Goal: Task Accomplishment & Management: Complete application form

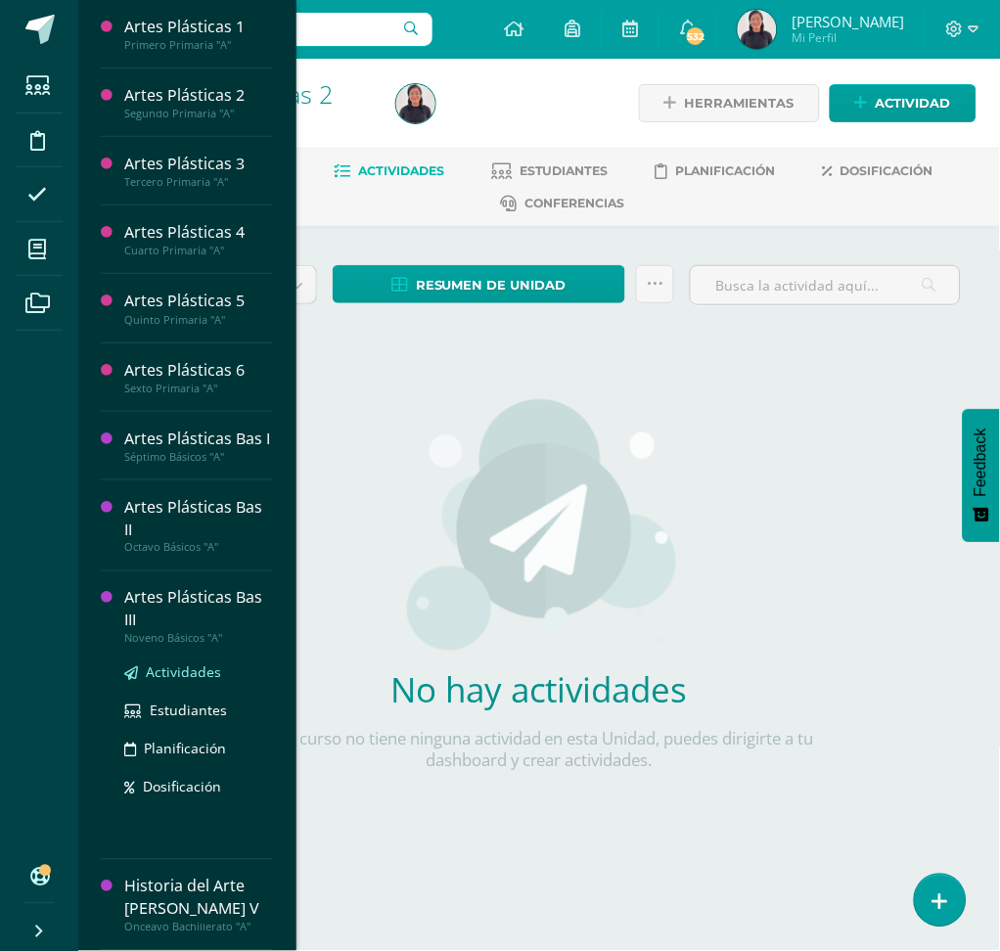
click at [182, 663] on span "Actividades" at bounding box center [183, 672] width 75 height 19
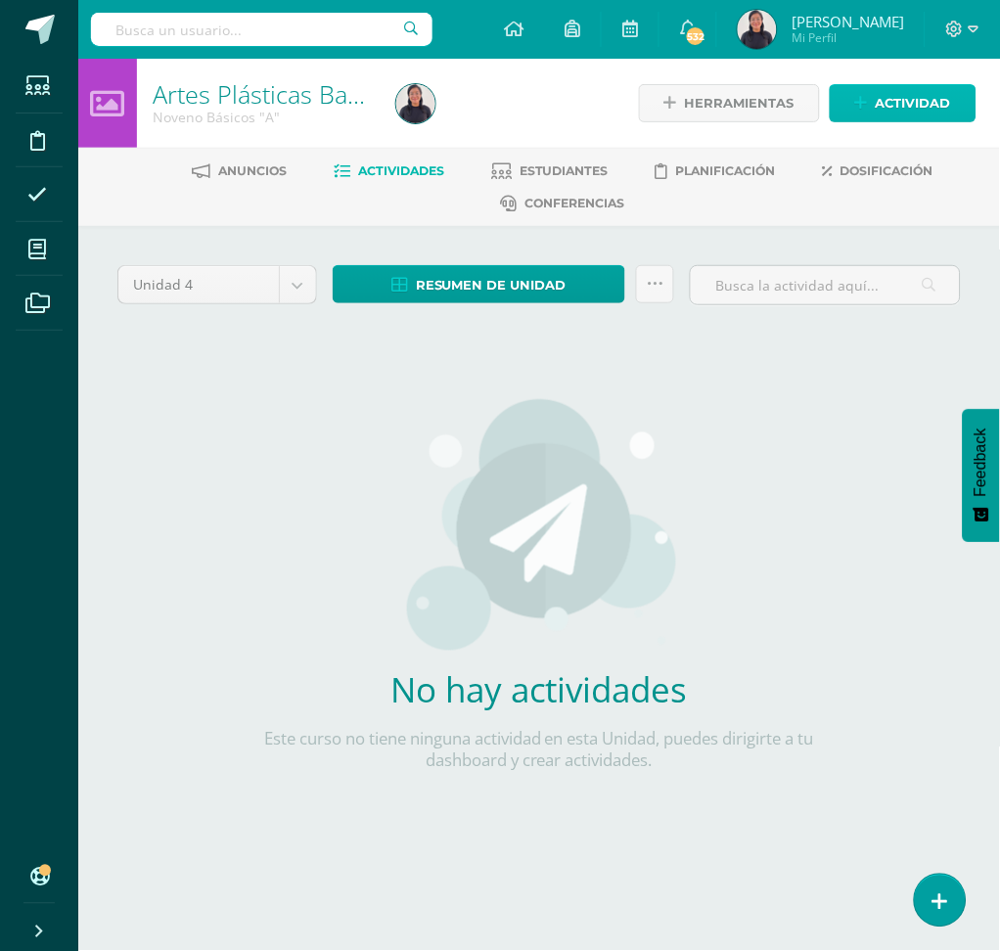
click at [885, 96] on span "Actividad" at bounding box center [912, 103] width 75 height 36
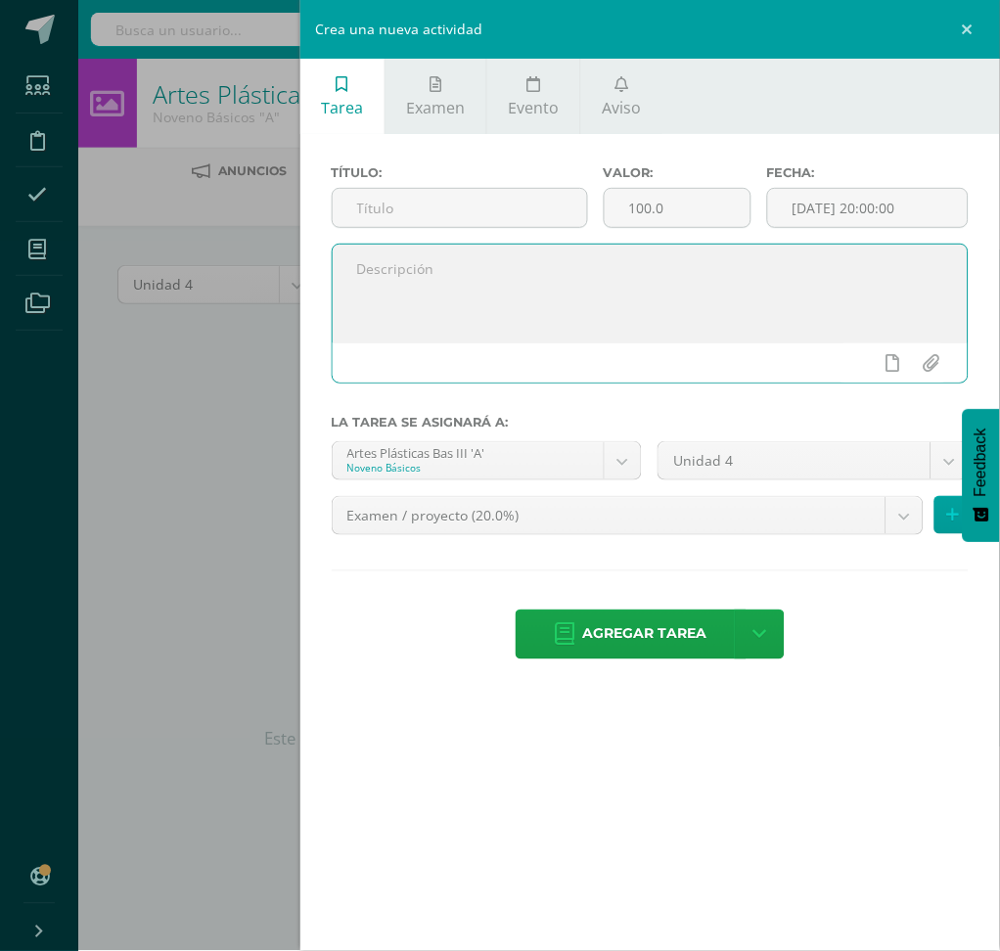
click at [517, 286] on textarea at bounding box center [650, 294] width 635 height 98
paste textarea "Realiza de forma creativa en clase la carátula de Unidad 4 para su portafolio a…"
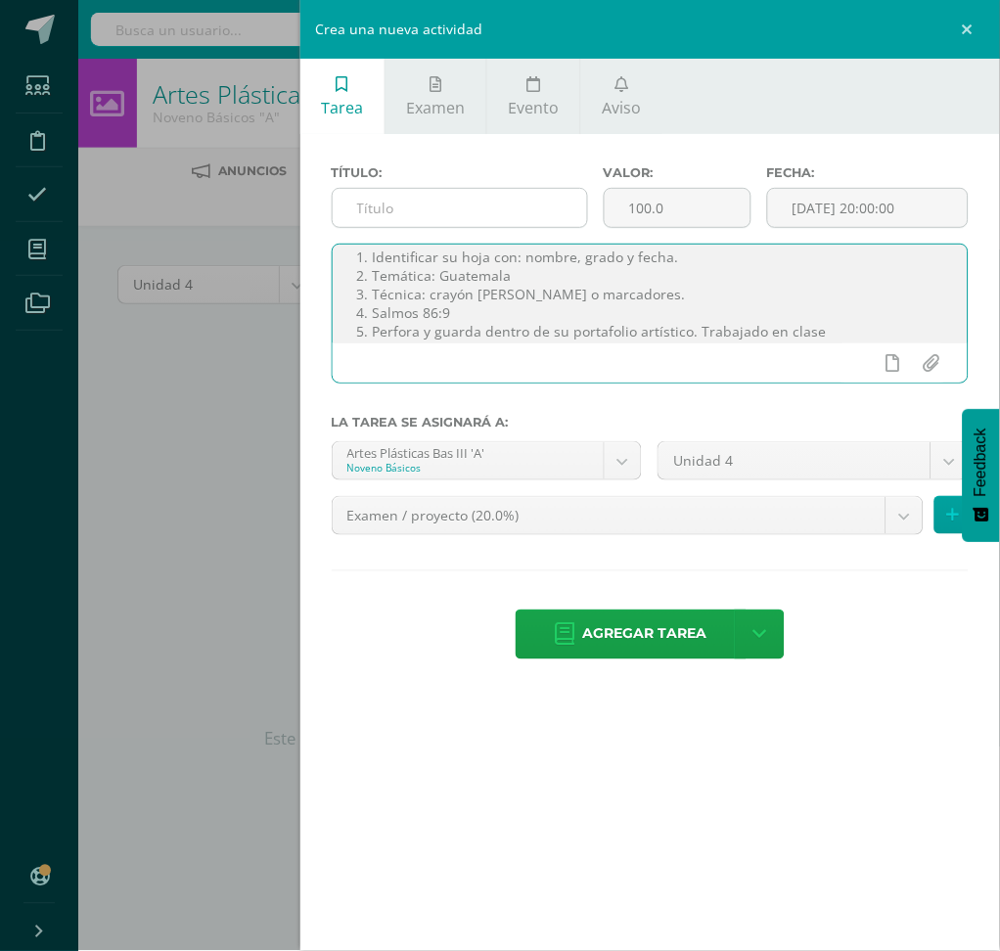
type textarea "Realiza de forma creativa en clase la carátula de Unidad 4 para su portafolio a…"
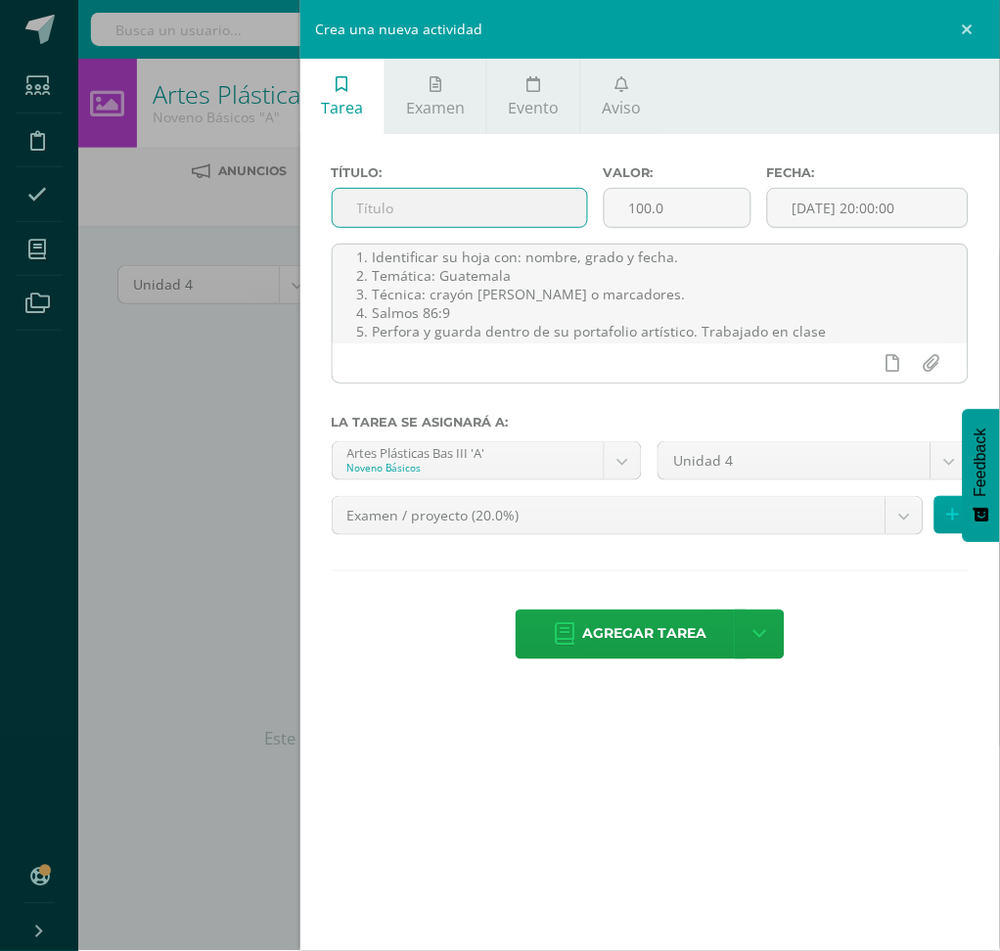
click at [436, 215] on input "text" at bounding box center [460, 208] width 254 height 38
type input "Carátula de Unidad 4"
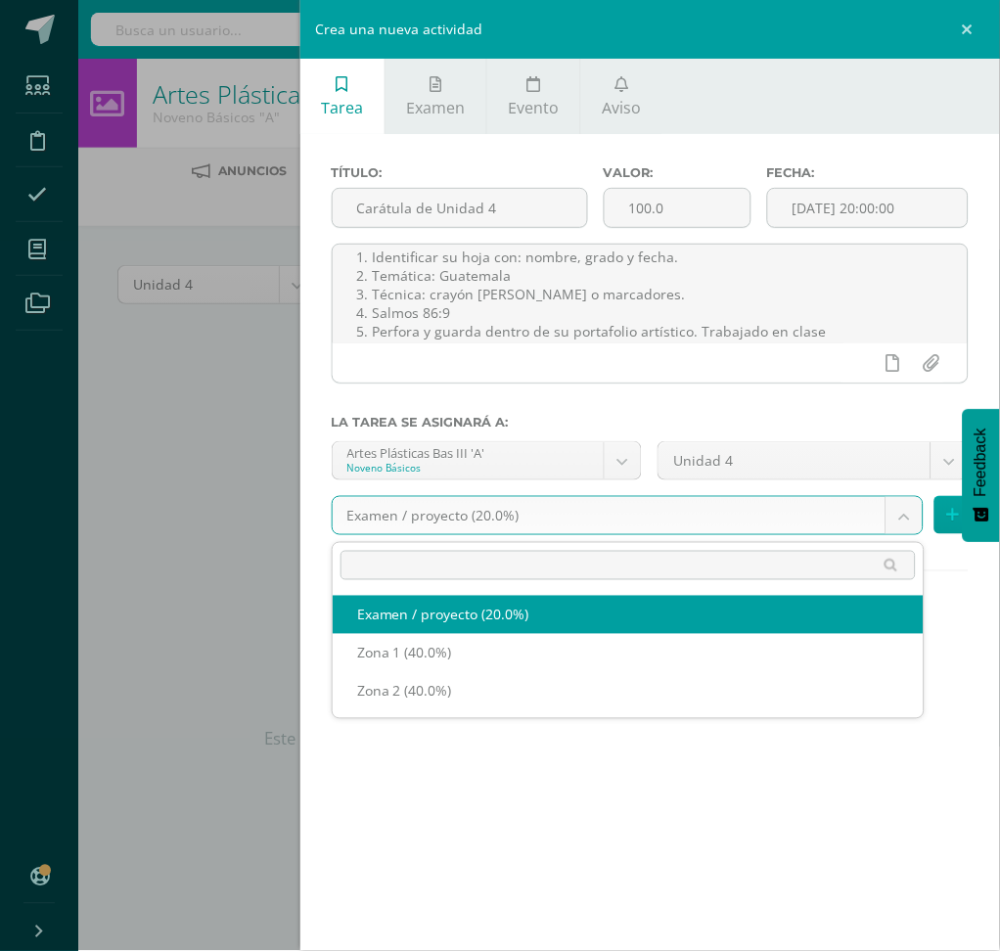
click at [897, 511] on body "Estudiantes Disciplina Asistencia Mis cursos Archivos Soporte Ayuda Reportar un…" at bounding box center [500, 436] width 1000 height 873
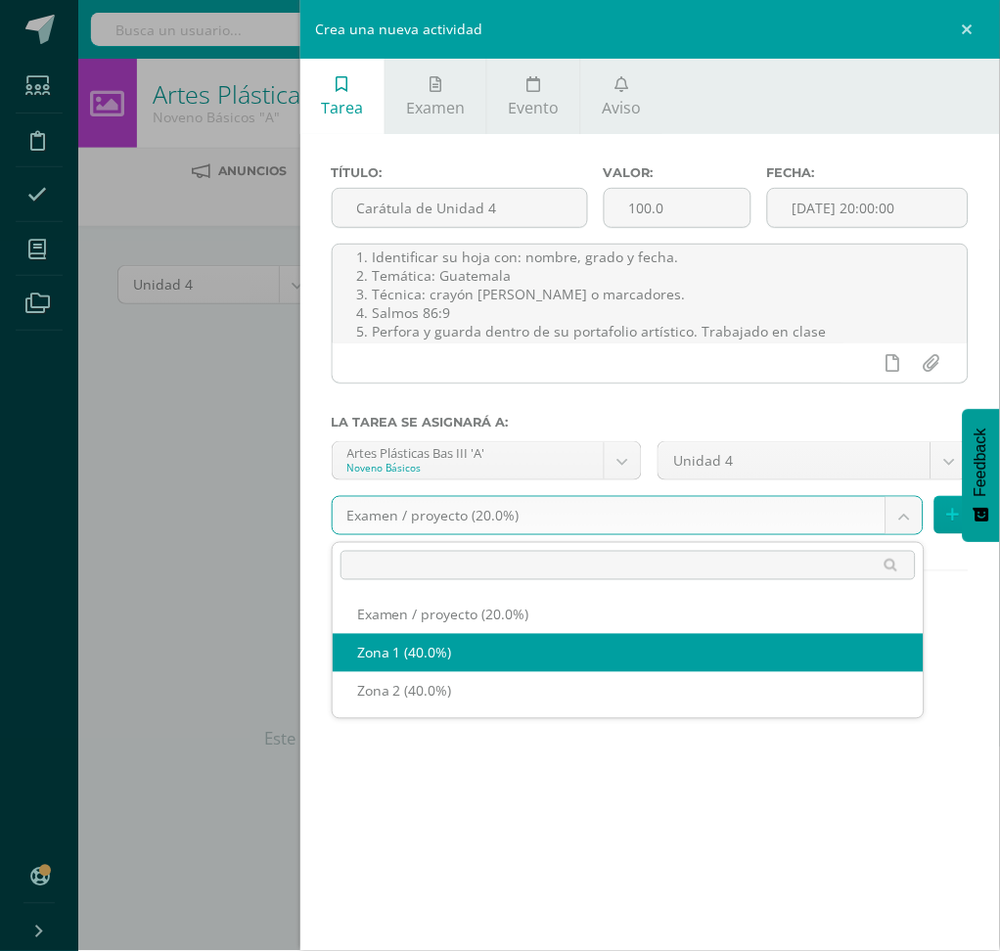
select select "29437"
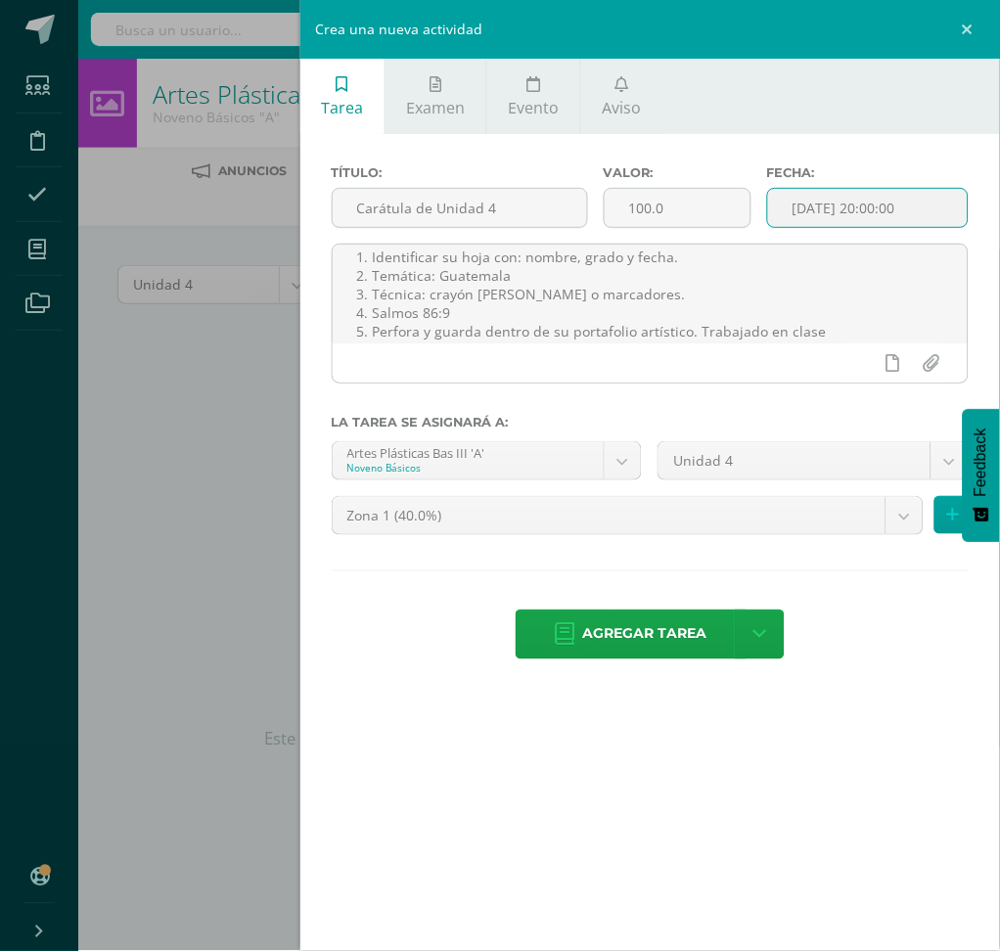
click at [864, 218] on input "[DATE] 20:00:00" at bounding box center [868, 208] width 200 height 38
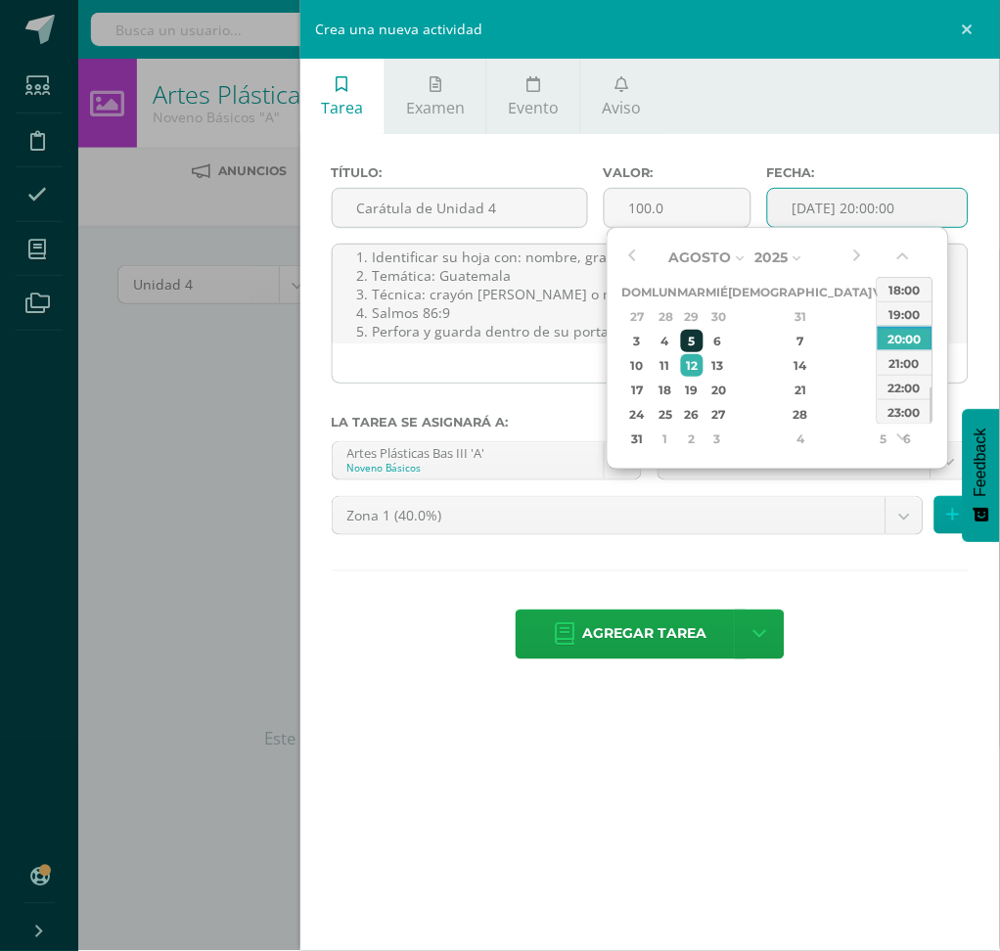
click at [703, 337] on div "5" at bounding box center [692, 341] width 22 height 22
type input "2025-08-05 20:00"
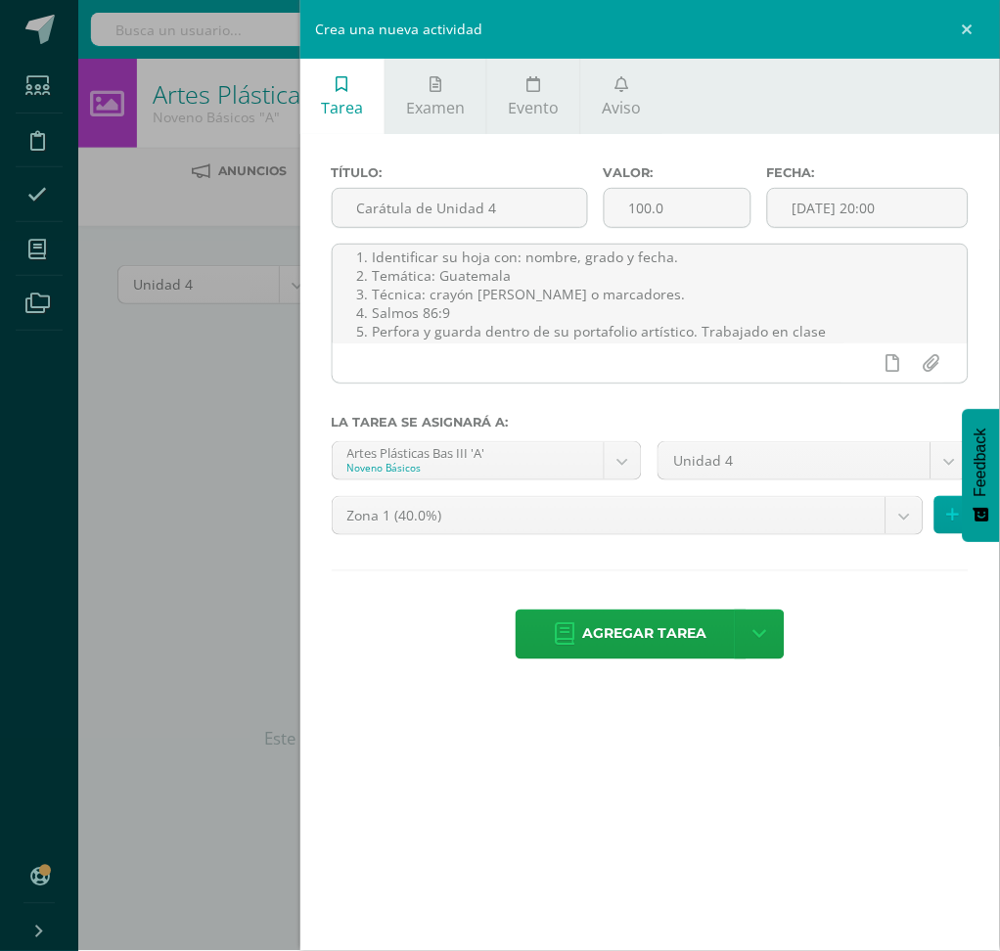
click at [873, 169] on label "Fecha:" at bounding box center [868, 172] width 202 height 15
click at [639, 649] on span "Agregar tarea" at bounding box center [645, 634] width 124 height 48
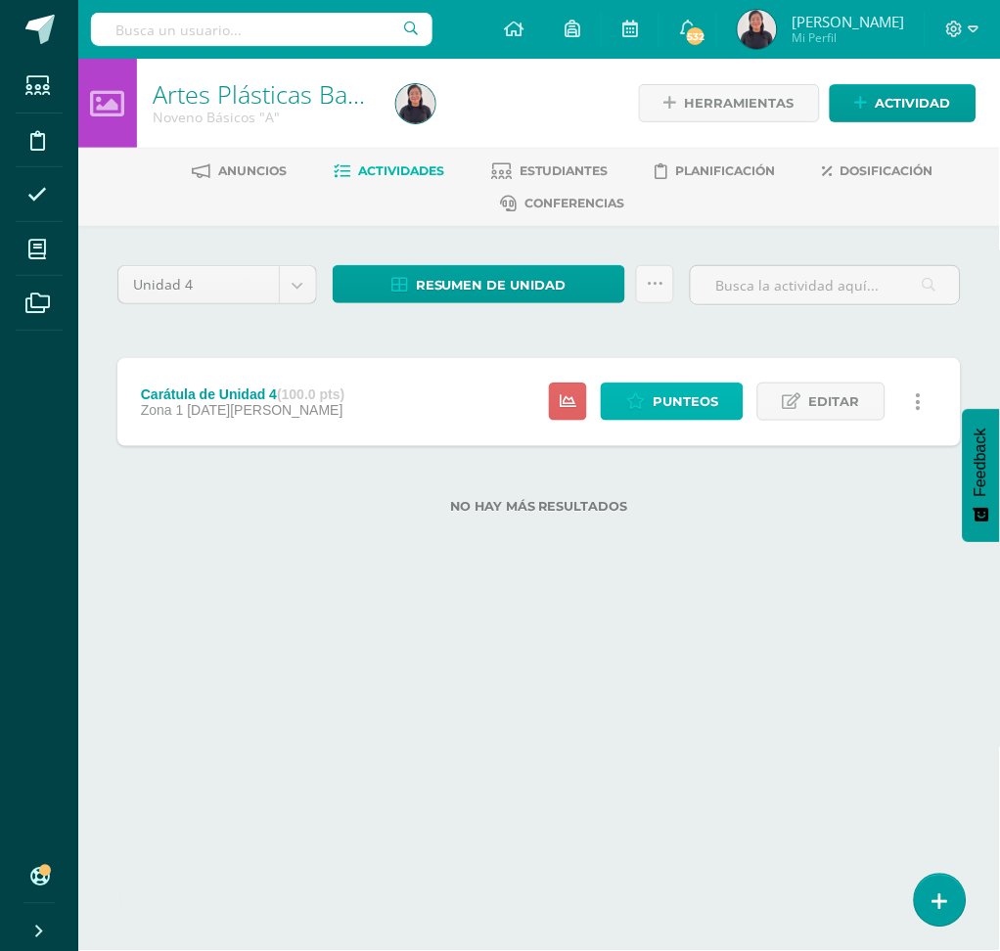
click at [717, 384] on span "Punteos" at bounding box center [685, 401] width 66 height 36
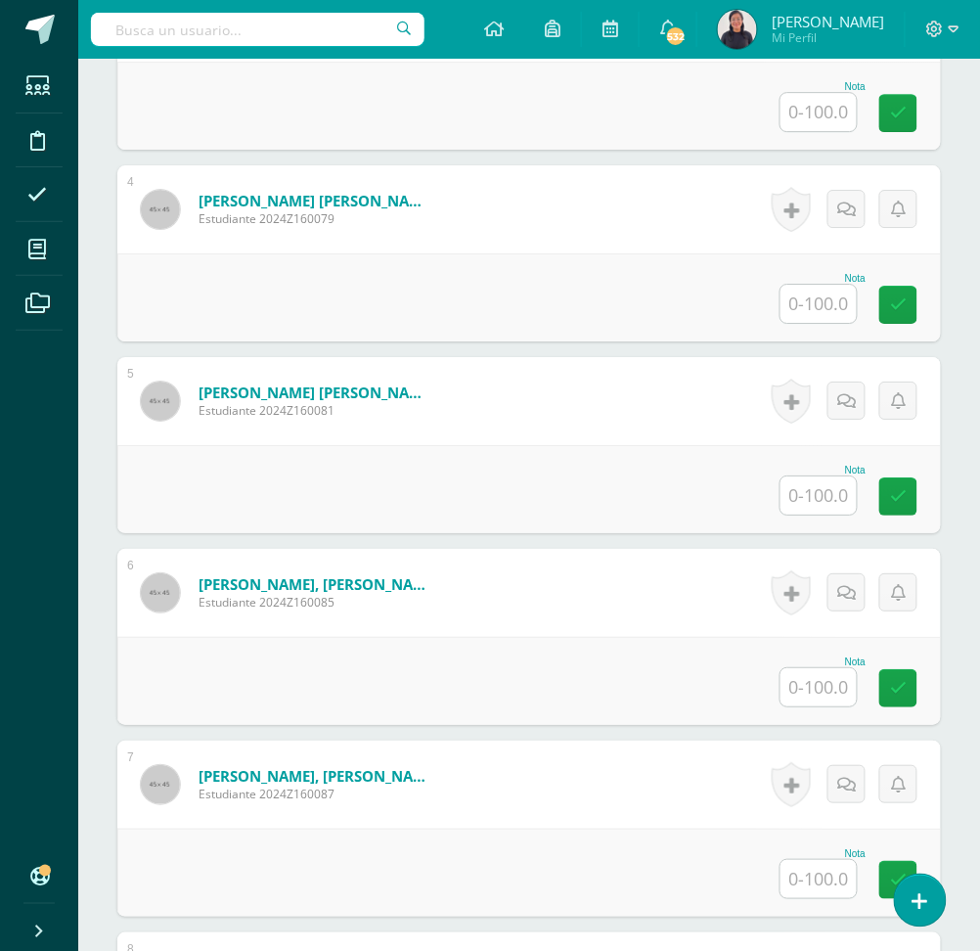
scroll to position [1180, 0]
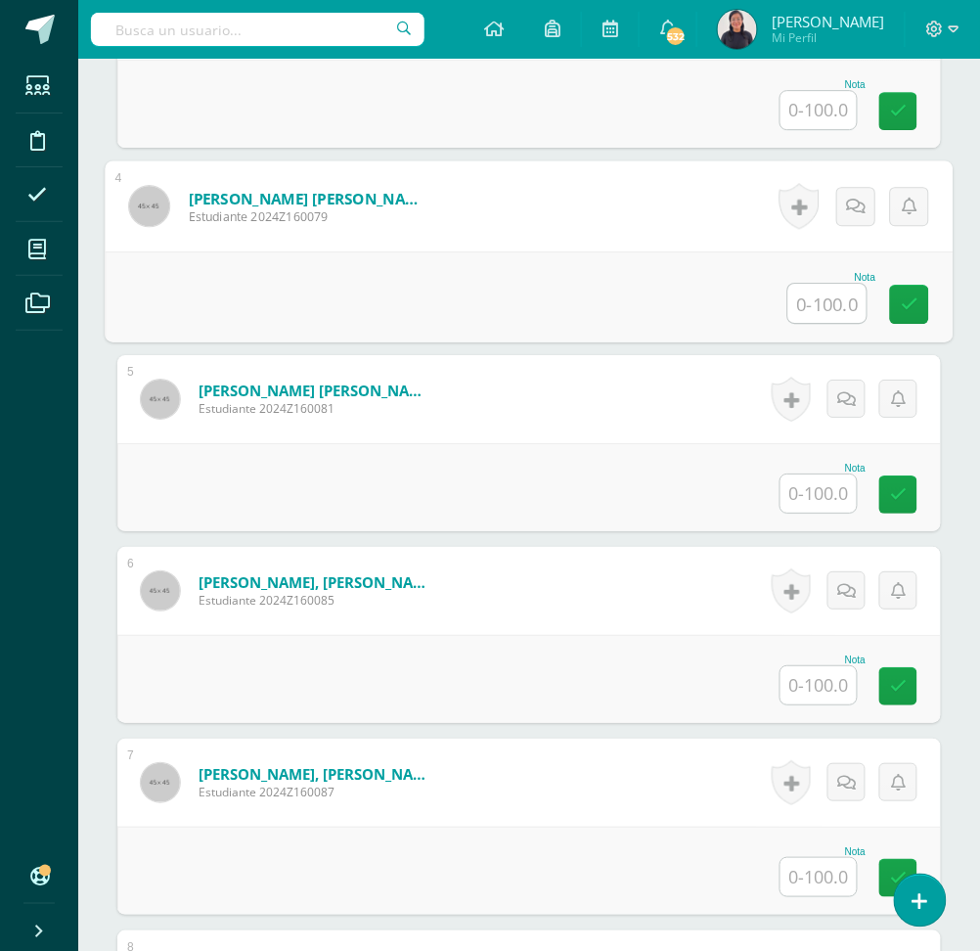
click at [803, 311] on input "text" at bounding box center [827, 303] width 78 height 39
type input "100"
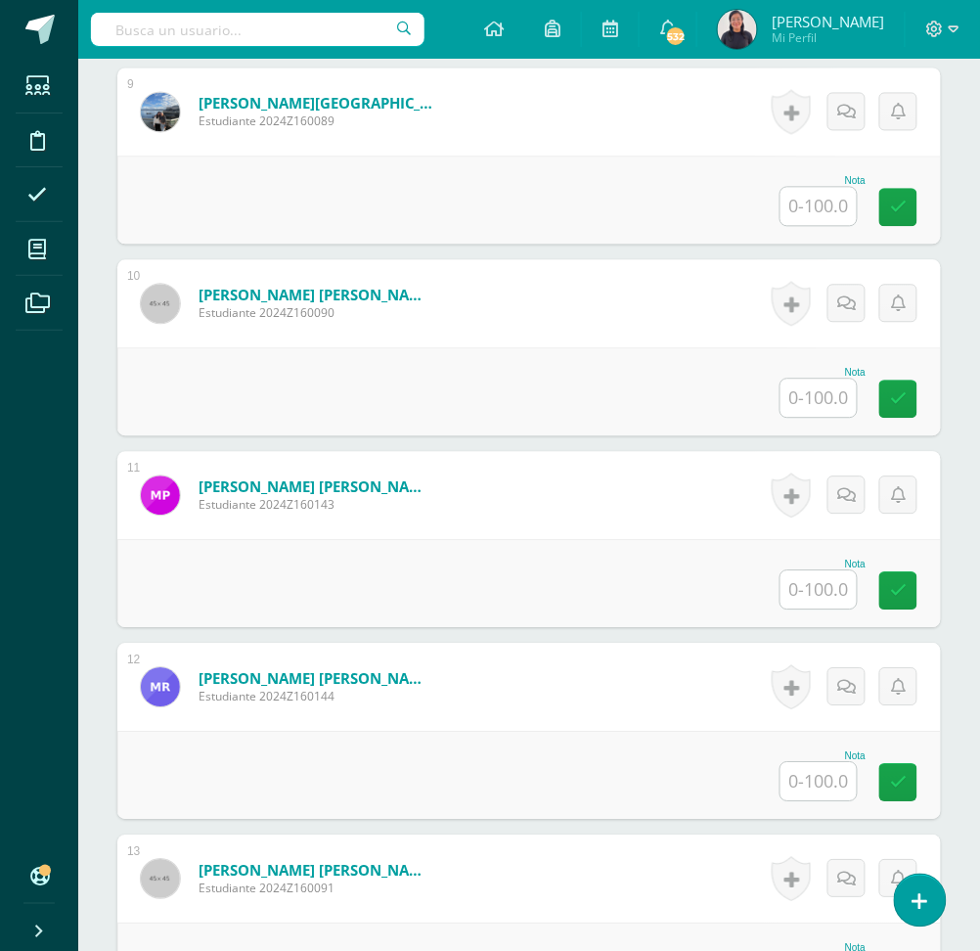
scroll to position [2240, 0]
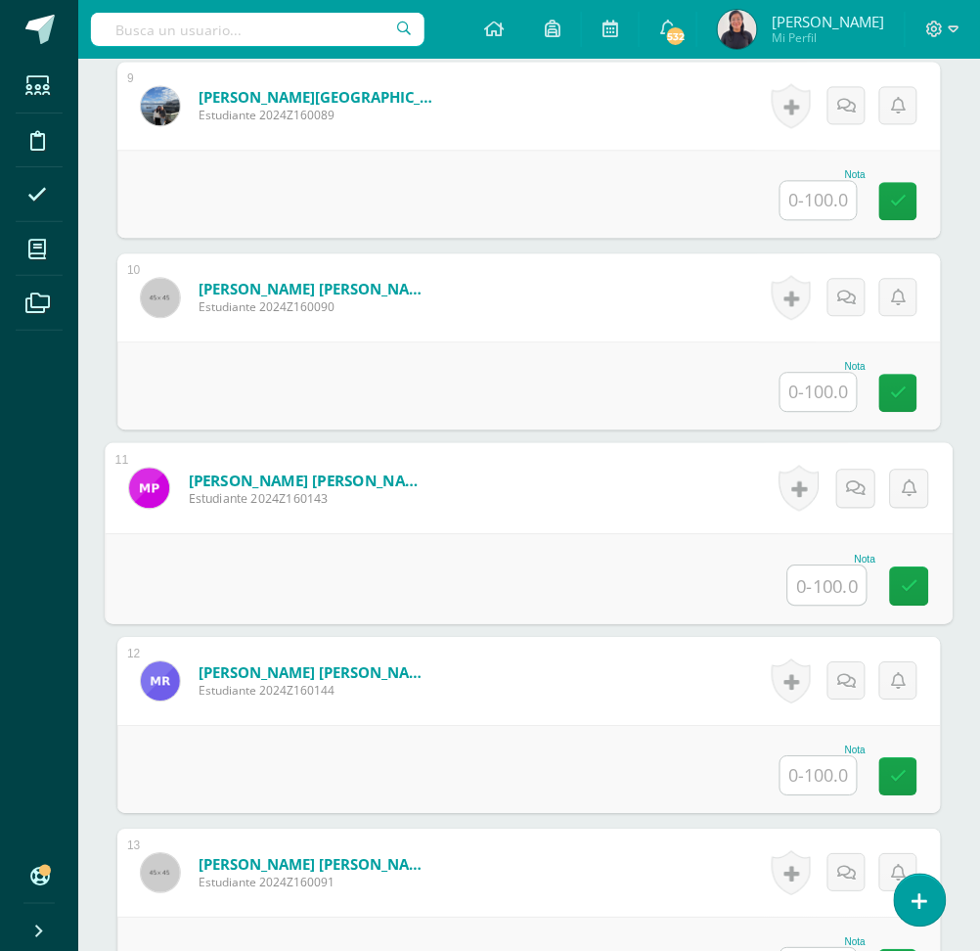
click at [817, 591] on input "text" at bounding box center [827, 584] width 78 height 39
type input "9"
type input "87"
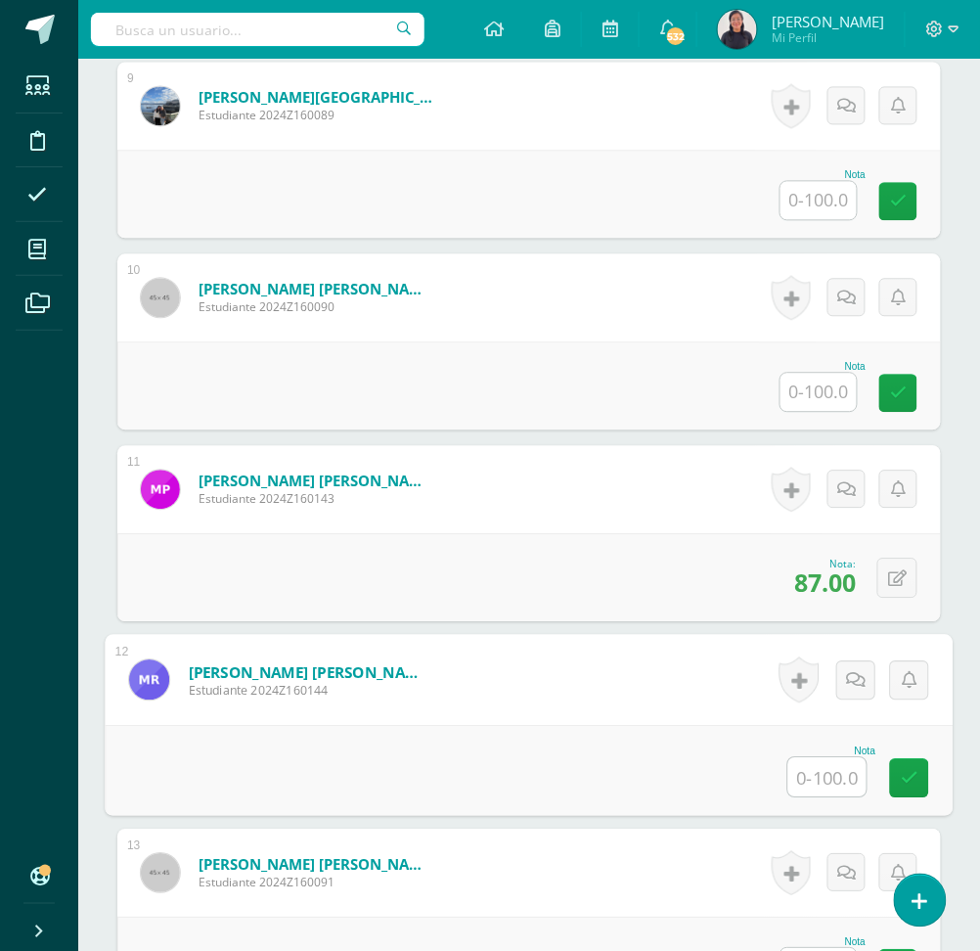
scroll to position [2276, 0]
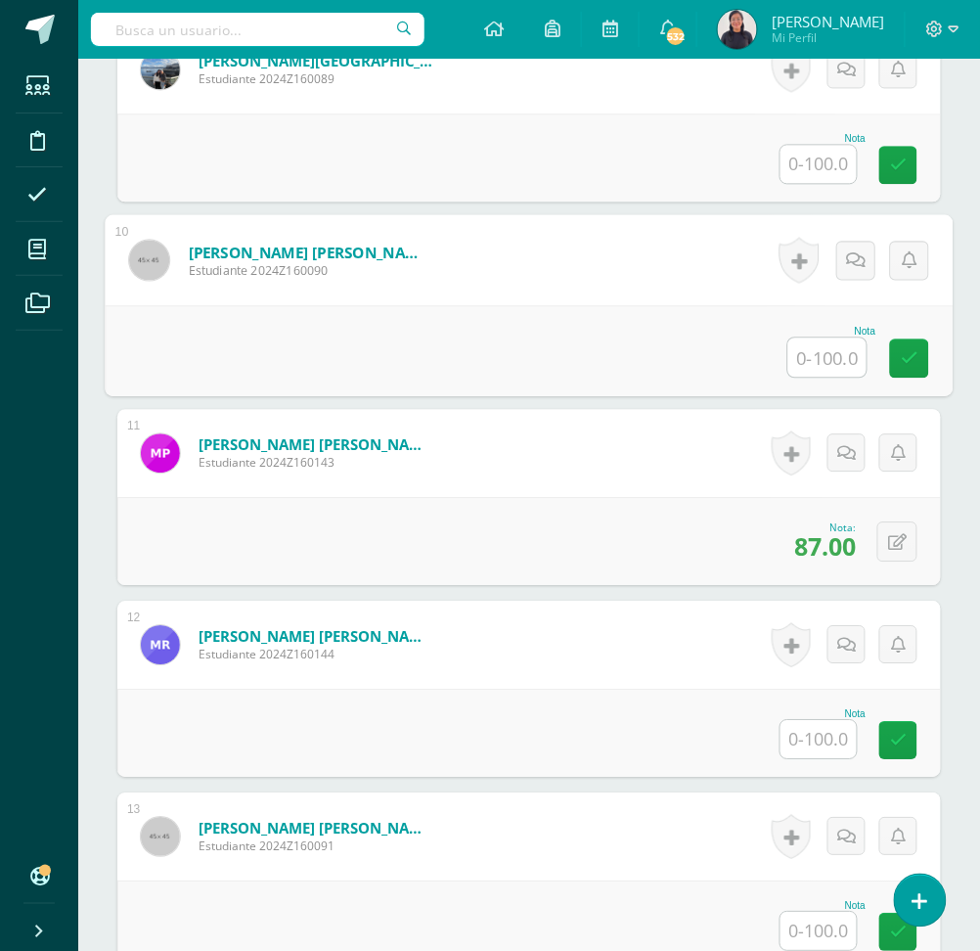
click at [826, 361] on input "text" at bounding box center [827, 356] width 78 height 39
type input "100"
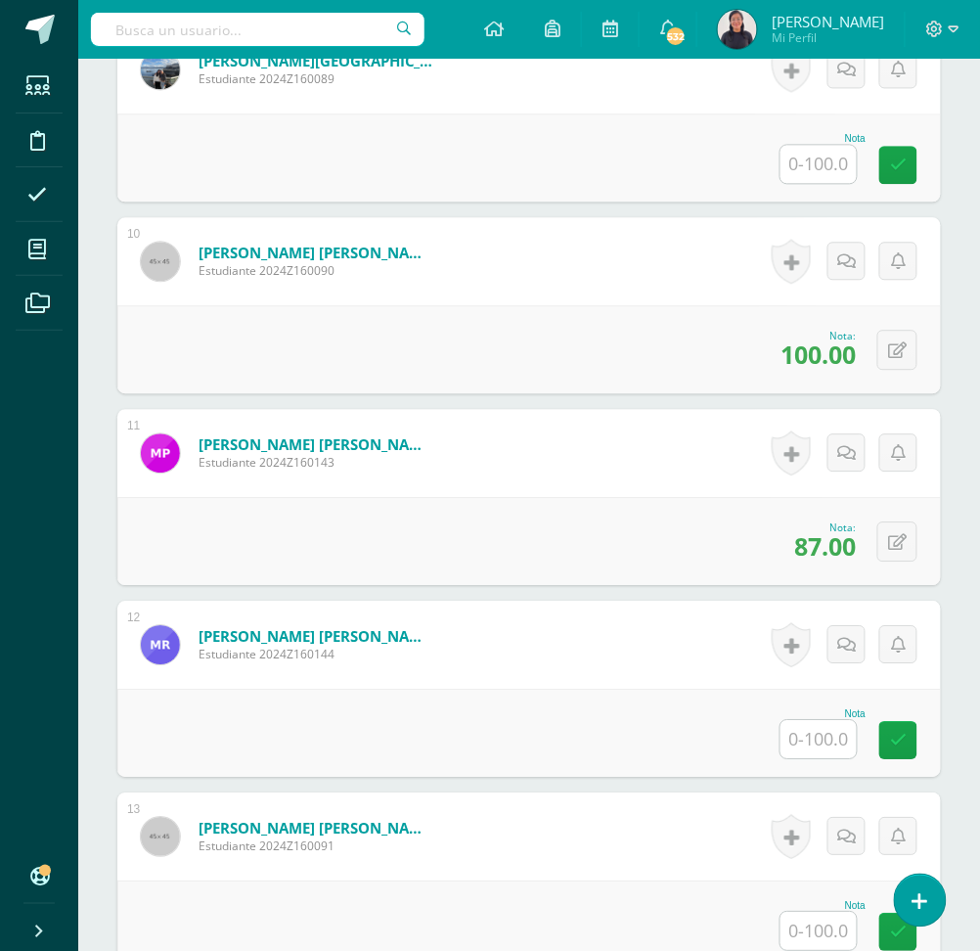
scroll to position [2518, 0]
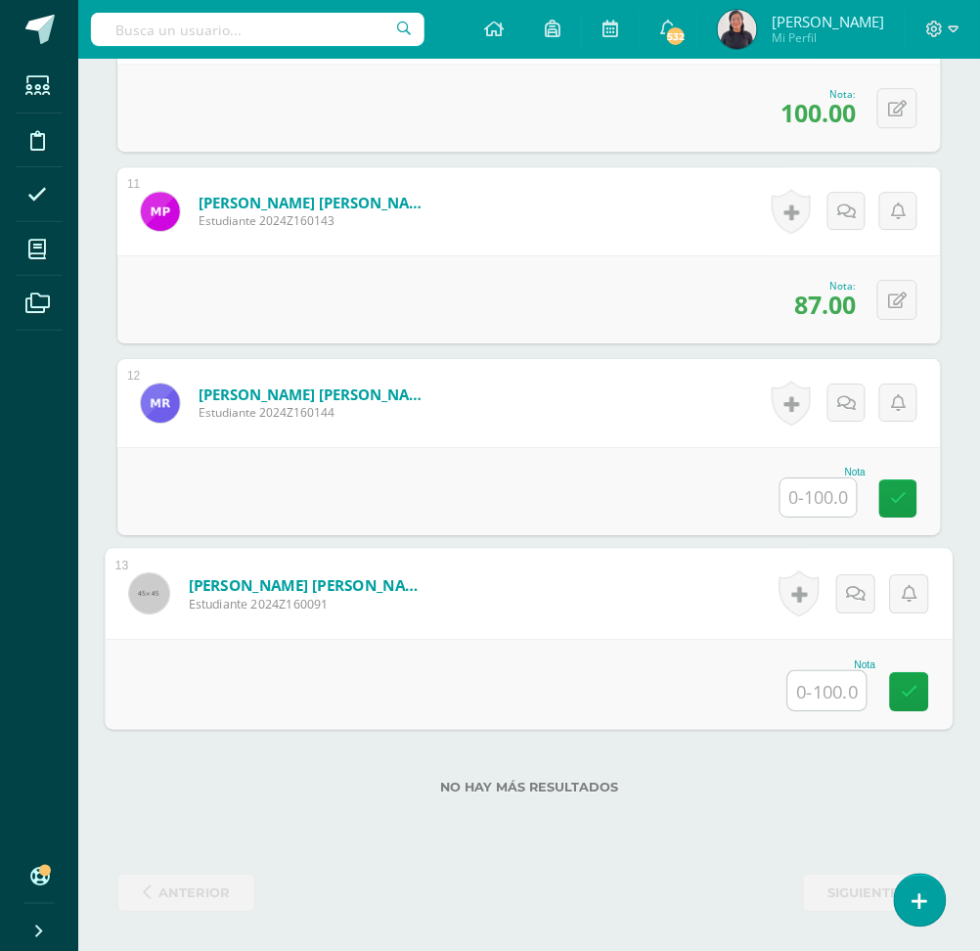
click at [807, 696] on input "text" at bounding box center [827, 690] width 78 height 39
type input "100"
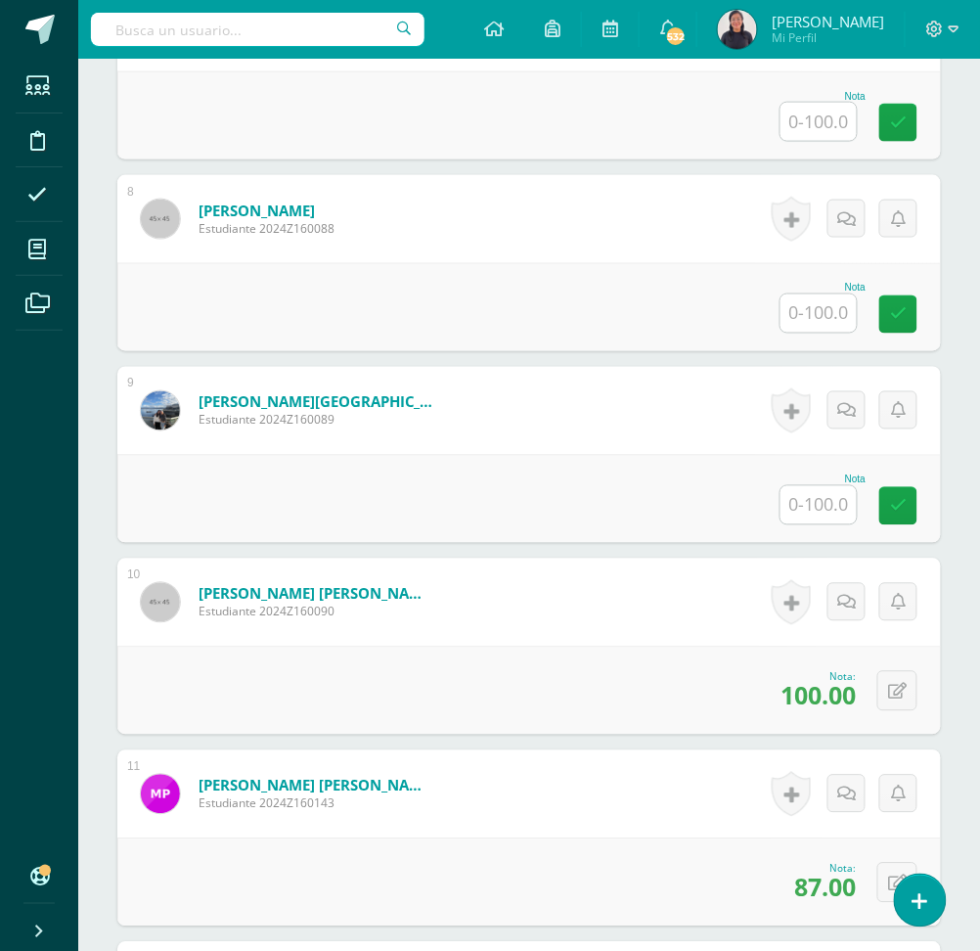
scroll to position [1917, 0]
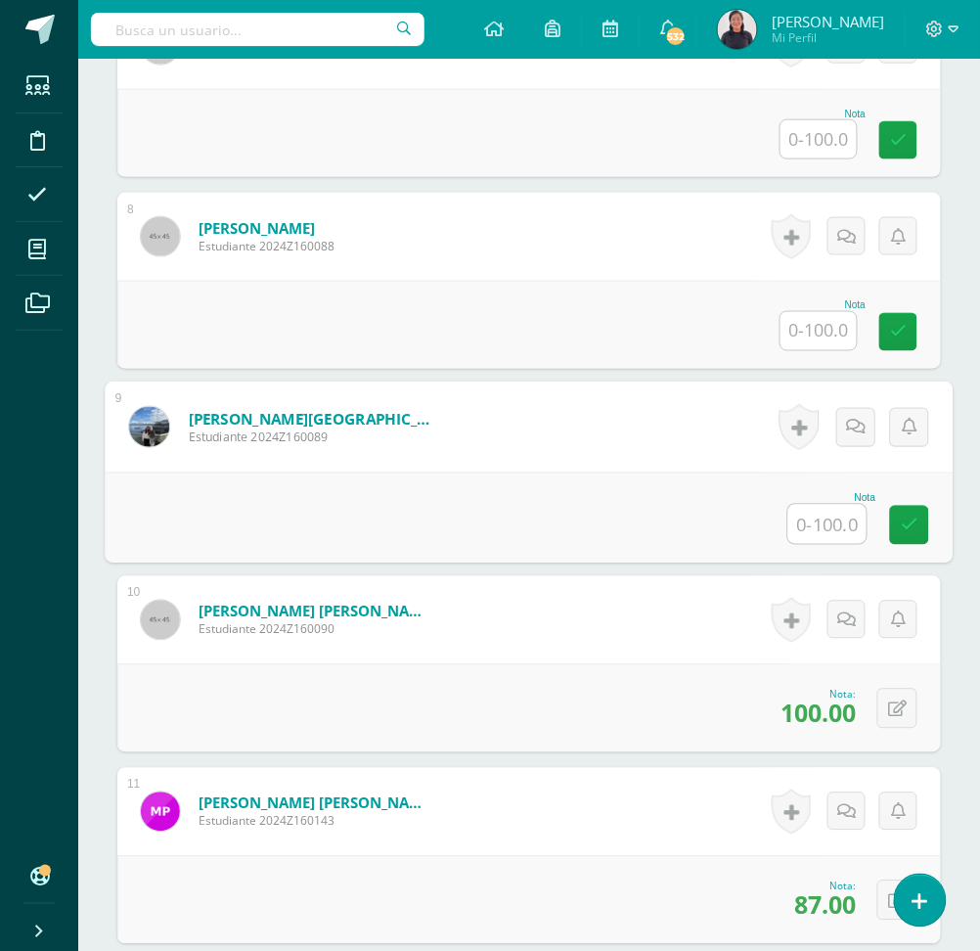
click at [809, 540] on input "text" at bounding box center [827, 524] width 78 height 39
type input "95"
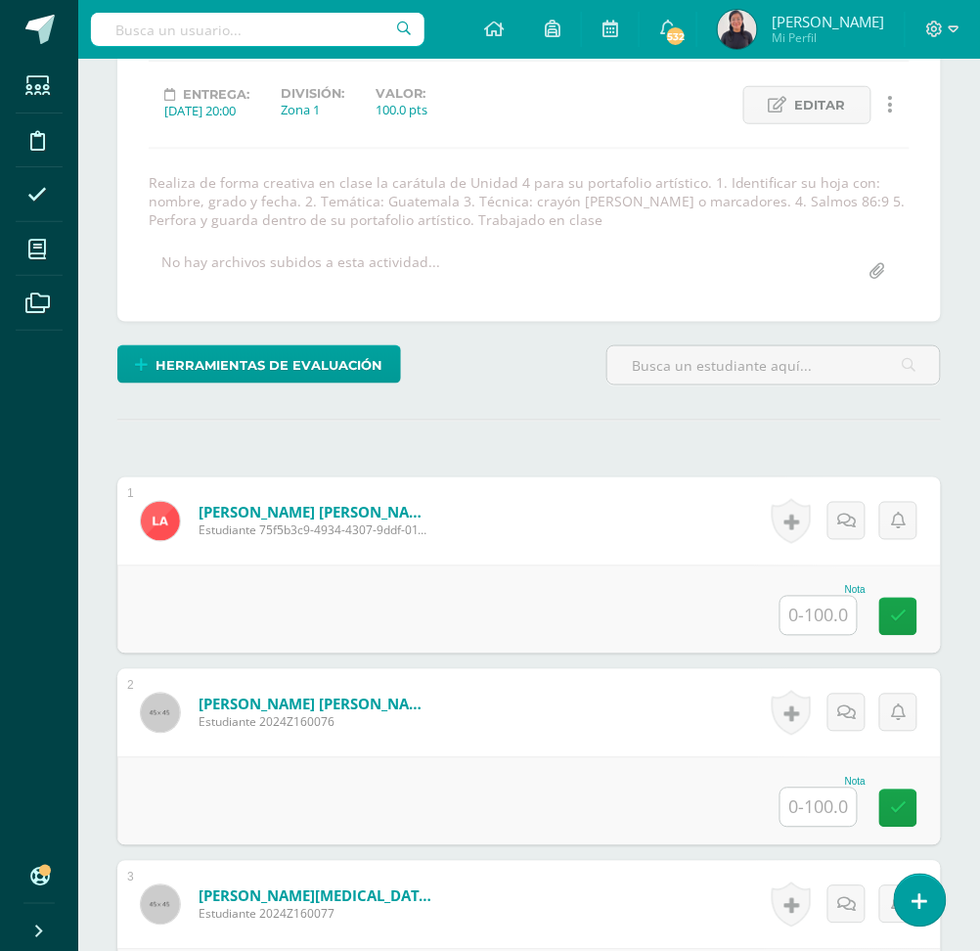
scroll to position [278, 0]
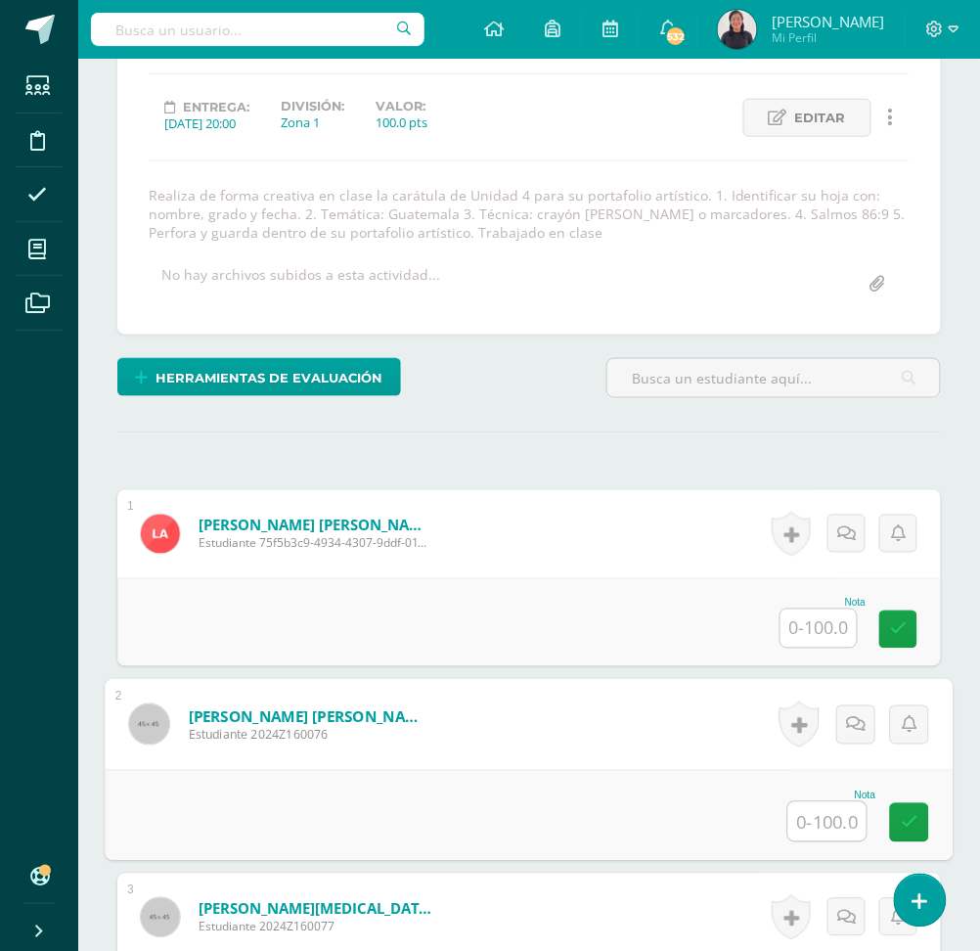
click at [837, 826] on input "text" at bounding box center [827, 821] width 78 height 39
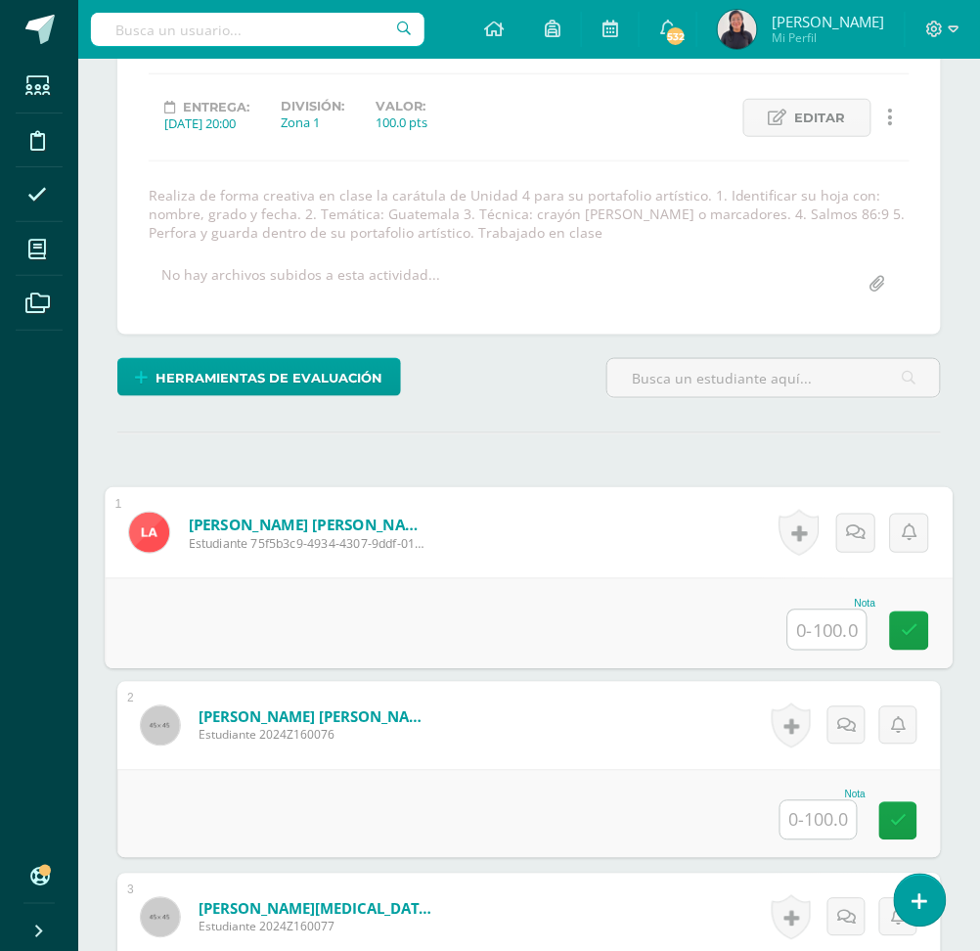
click at [831, 633] on input "text" at bounding box center [827, 629] width 78 height 39
type input "50"
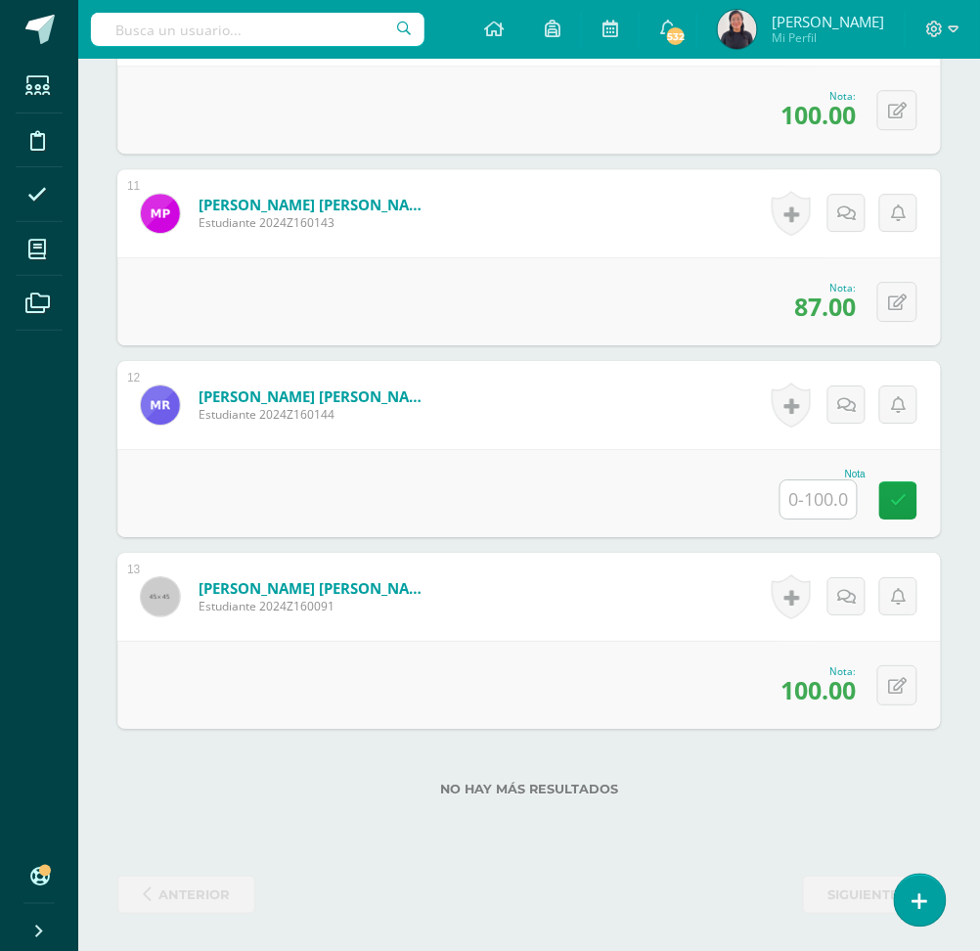
scroll to position [2518, 0]
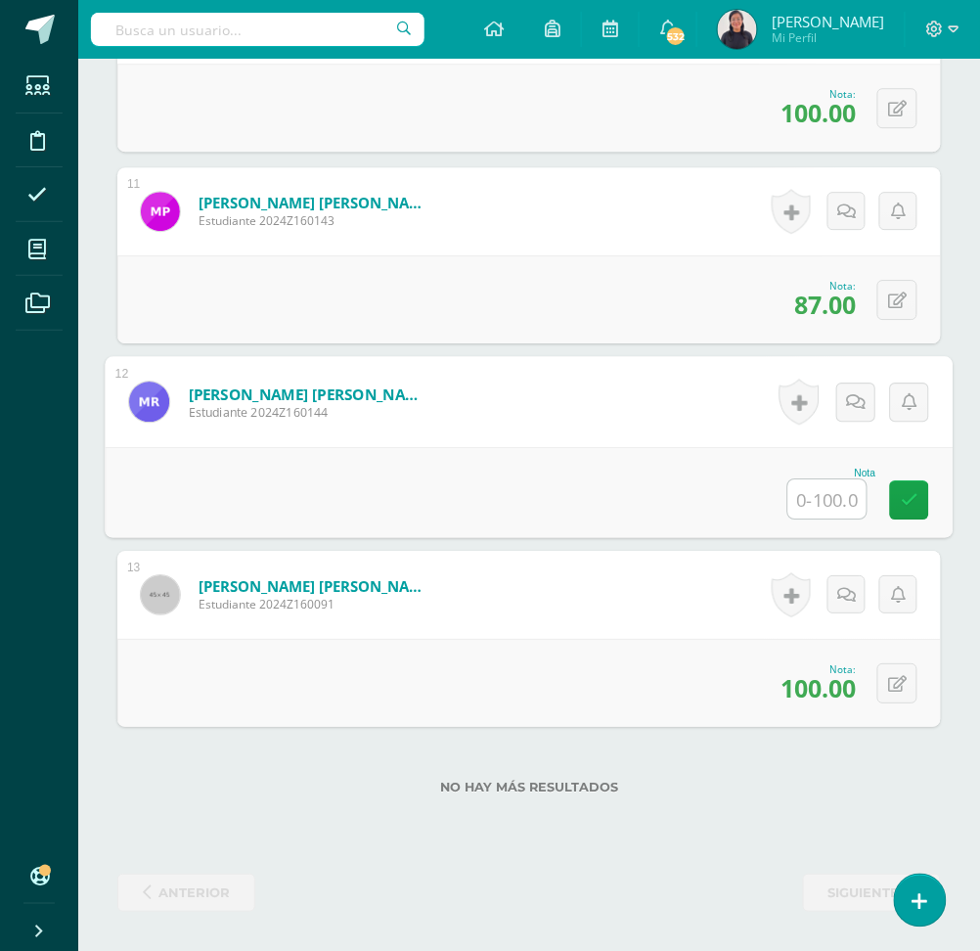
click at [831, 487] on input "text" at bounding box center [827, 498] width 78 height 39
click at [817, 500] on input "text" at bounding box center [827, 498] width 78 height 39
type input "95"
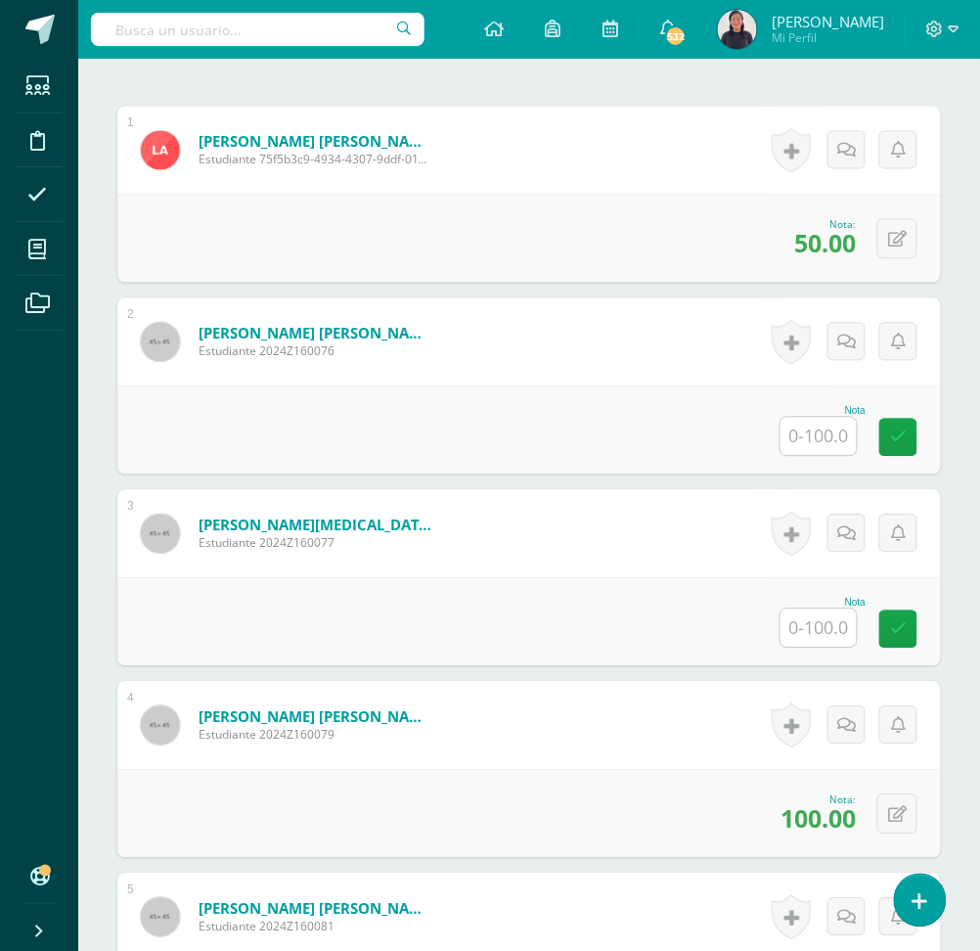
scroll to position [647, 0]
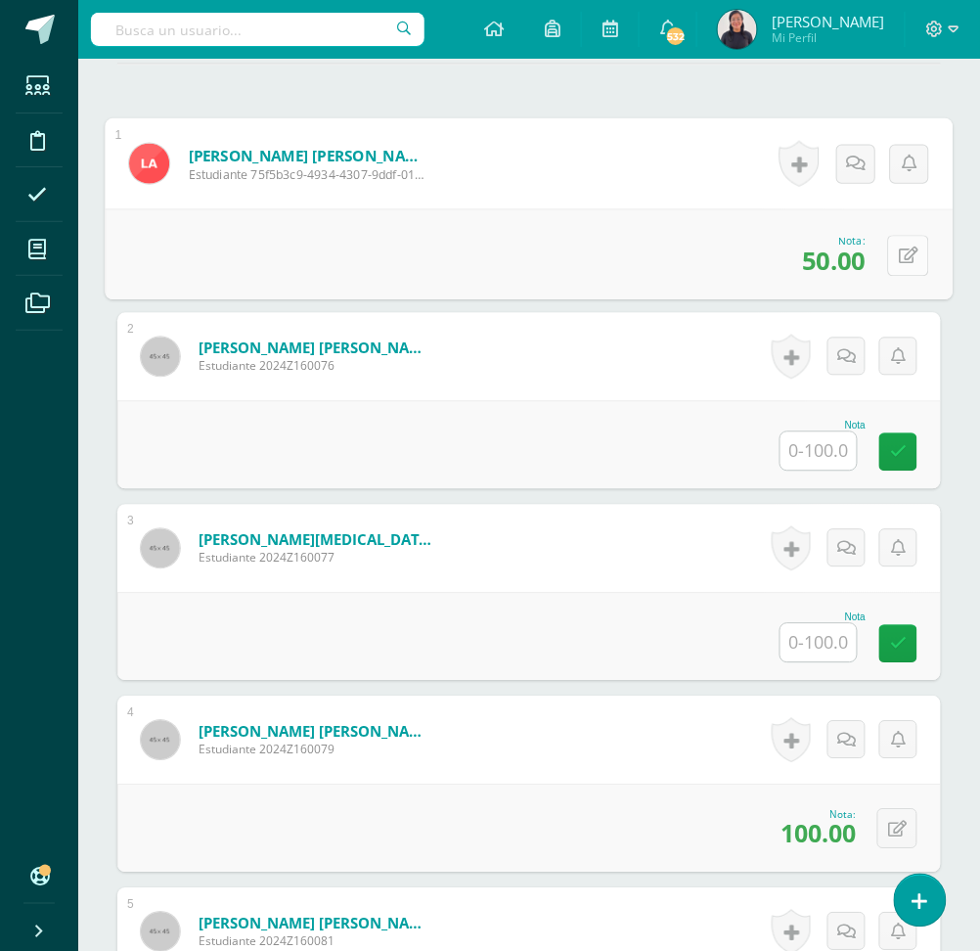
click at [899, 253] on icon at bounding box center [909, 255] width 20 height 17
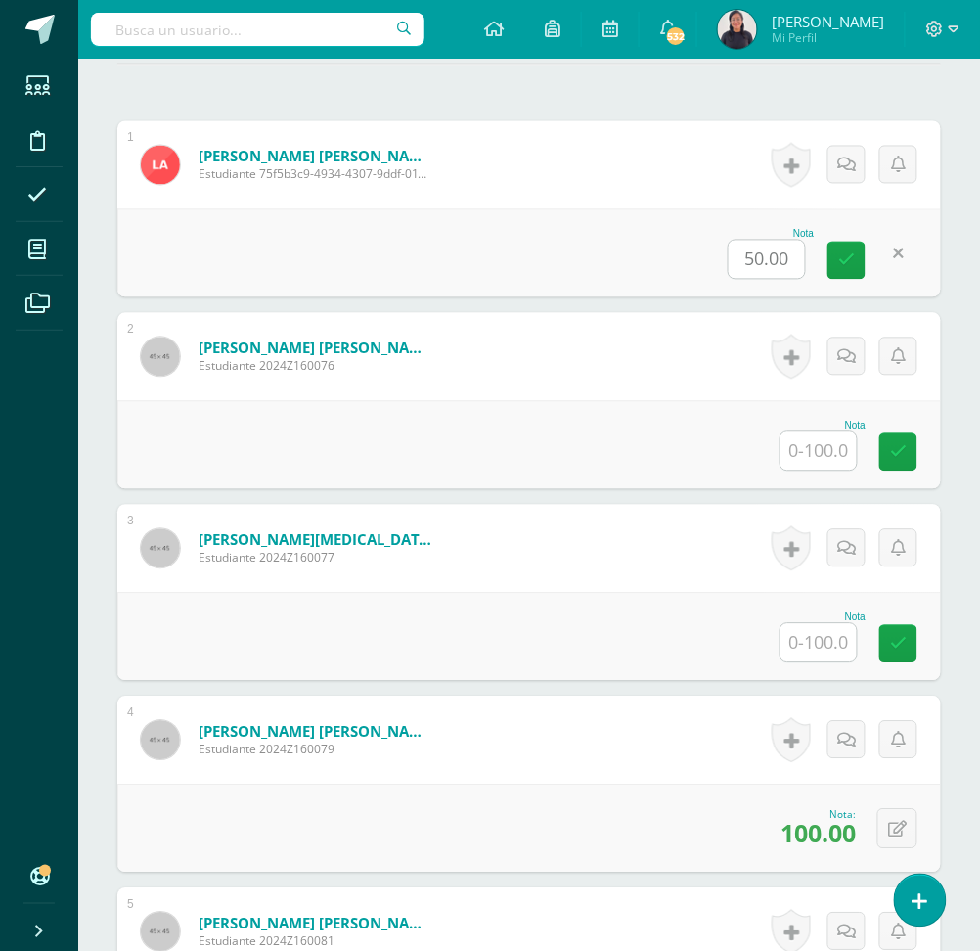
click at [899, 253] on icon at bounding box center [898, 255] width 11 height 17
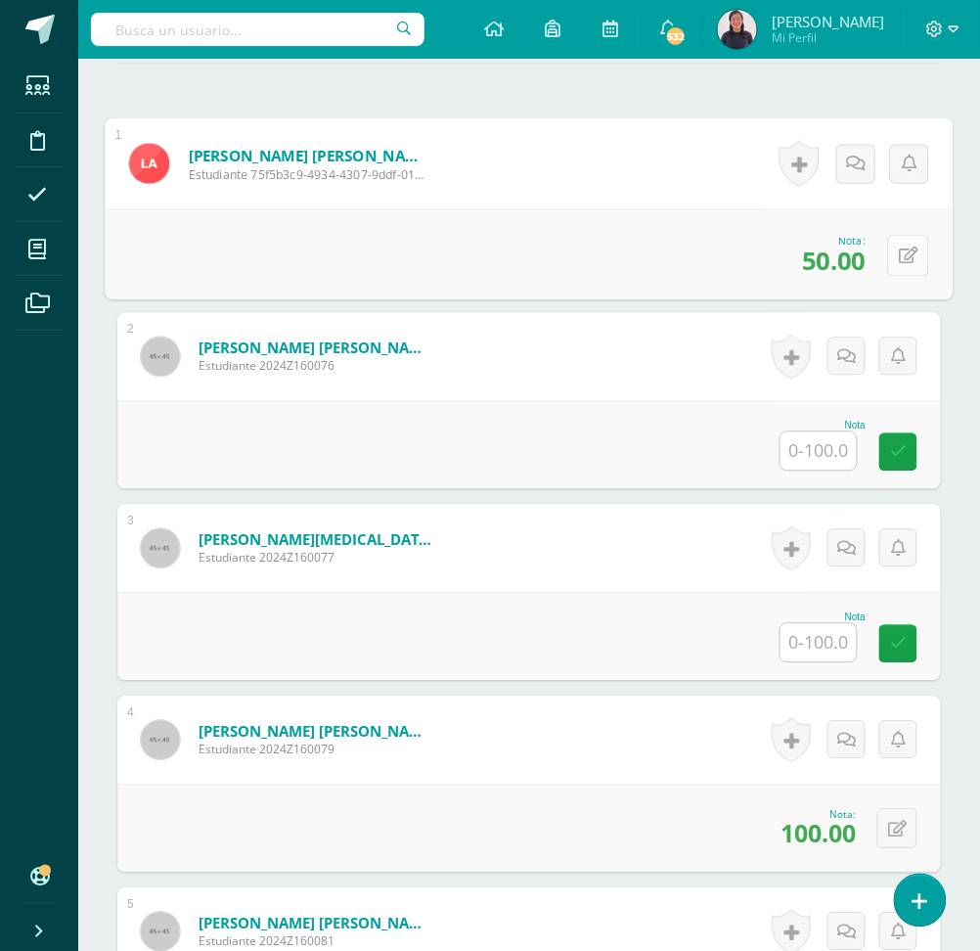
click at [899, 253] on icon at bounding box center [909, 255] width 20 height 17
type input "95"
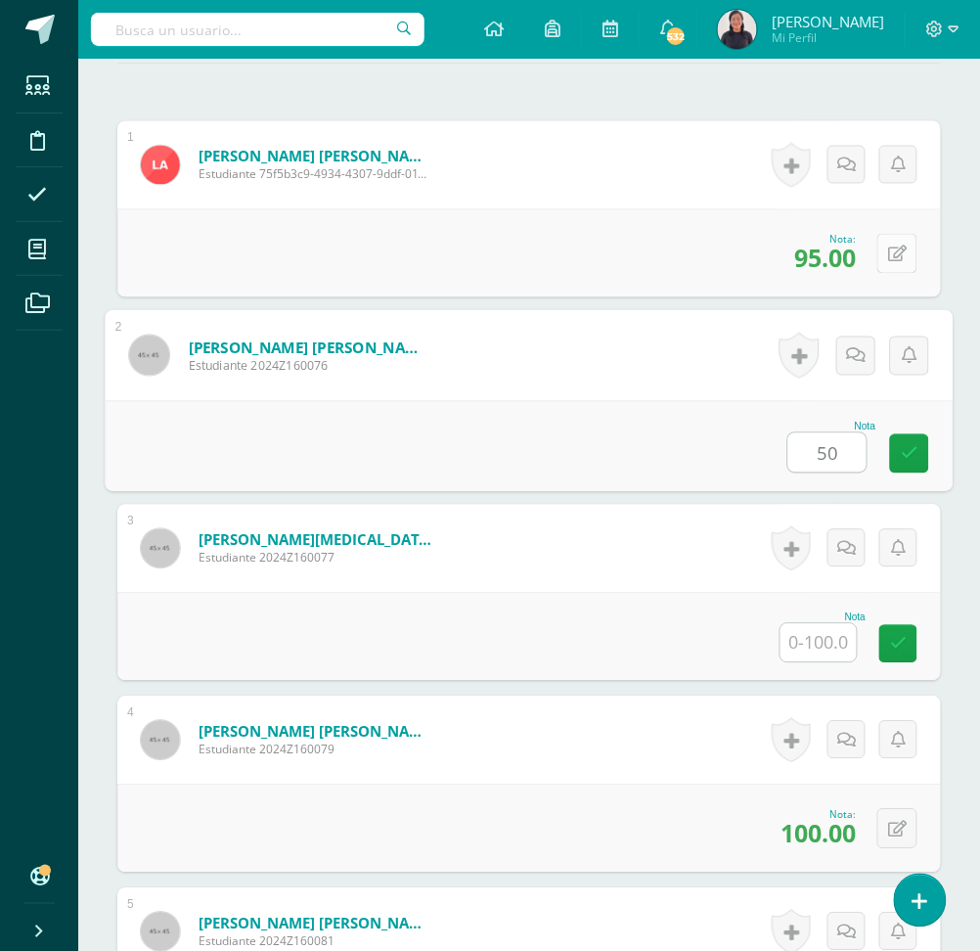
type input "50"
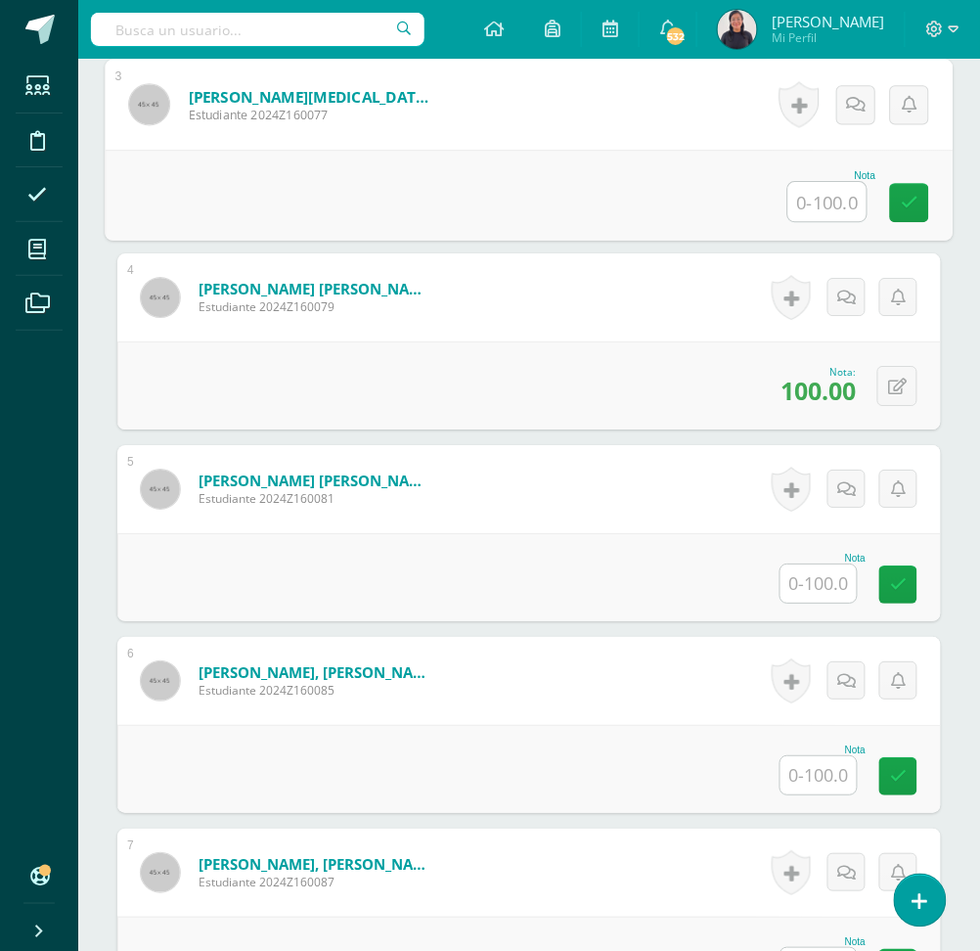
scroll to position [1092, 0]
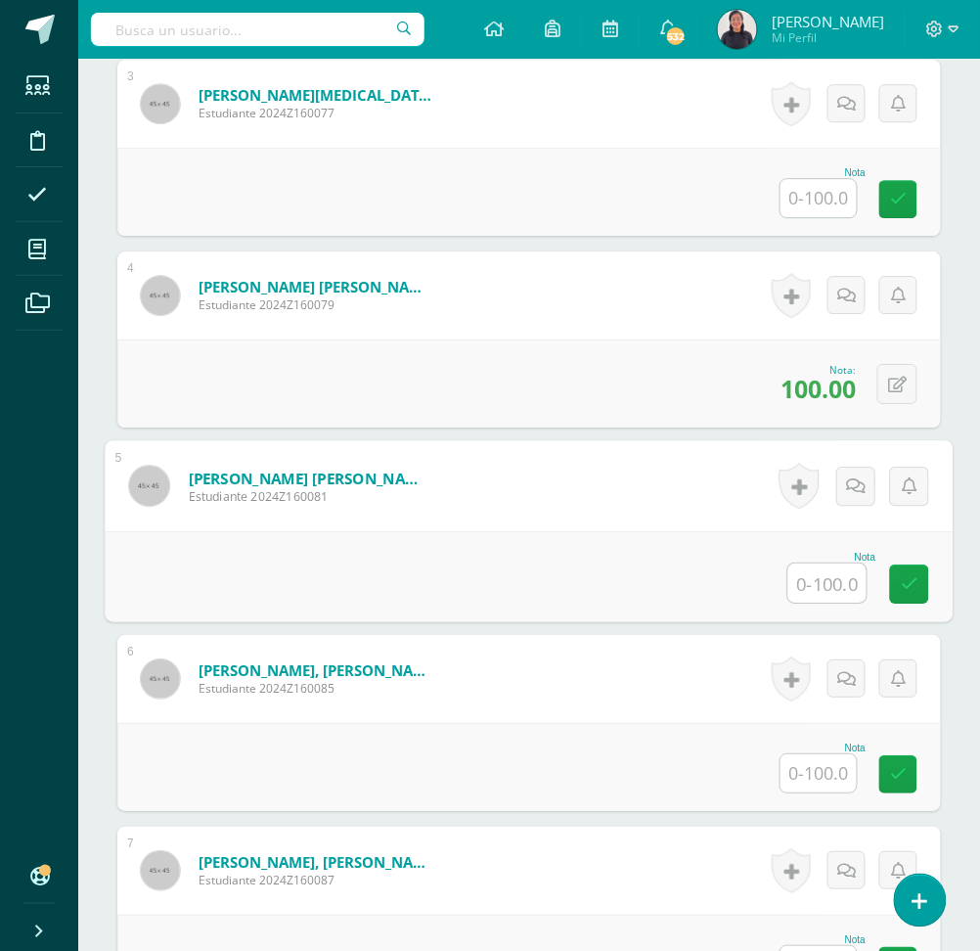
click at [842, 583] on input "text" at bounding box center [827, 582] width 78 height 39
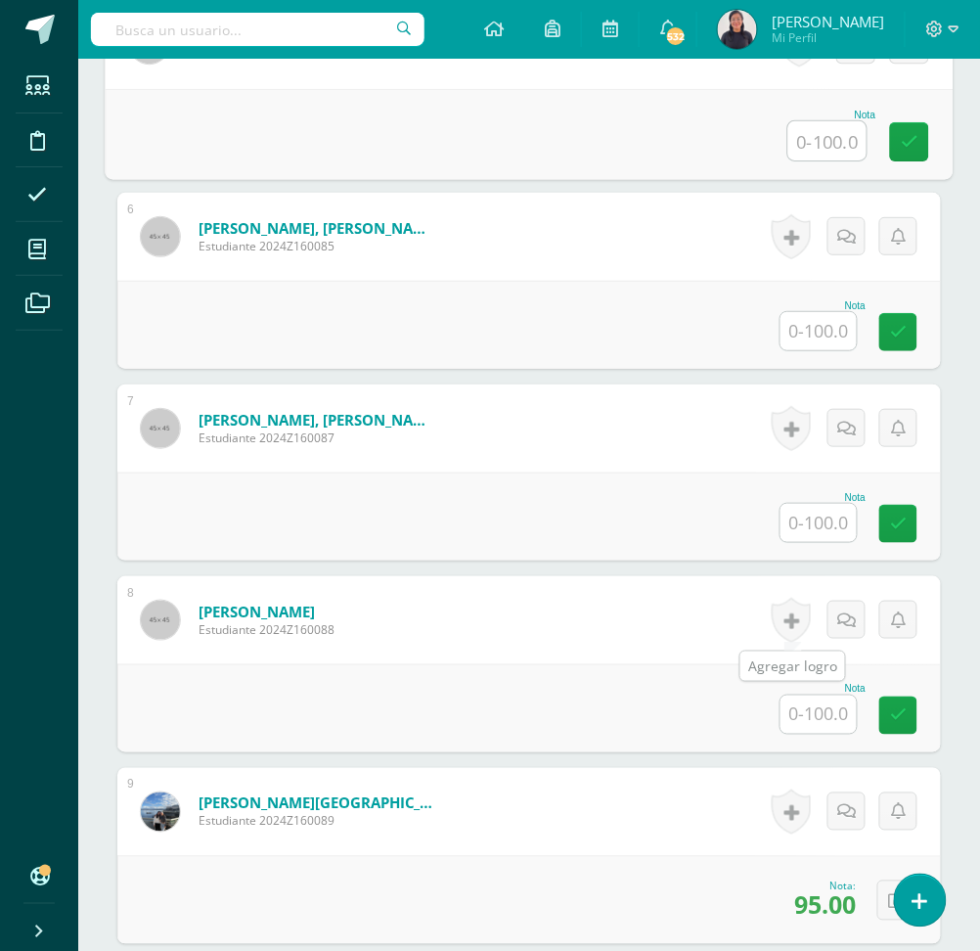
scroll to position [1536, 0]
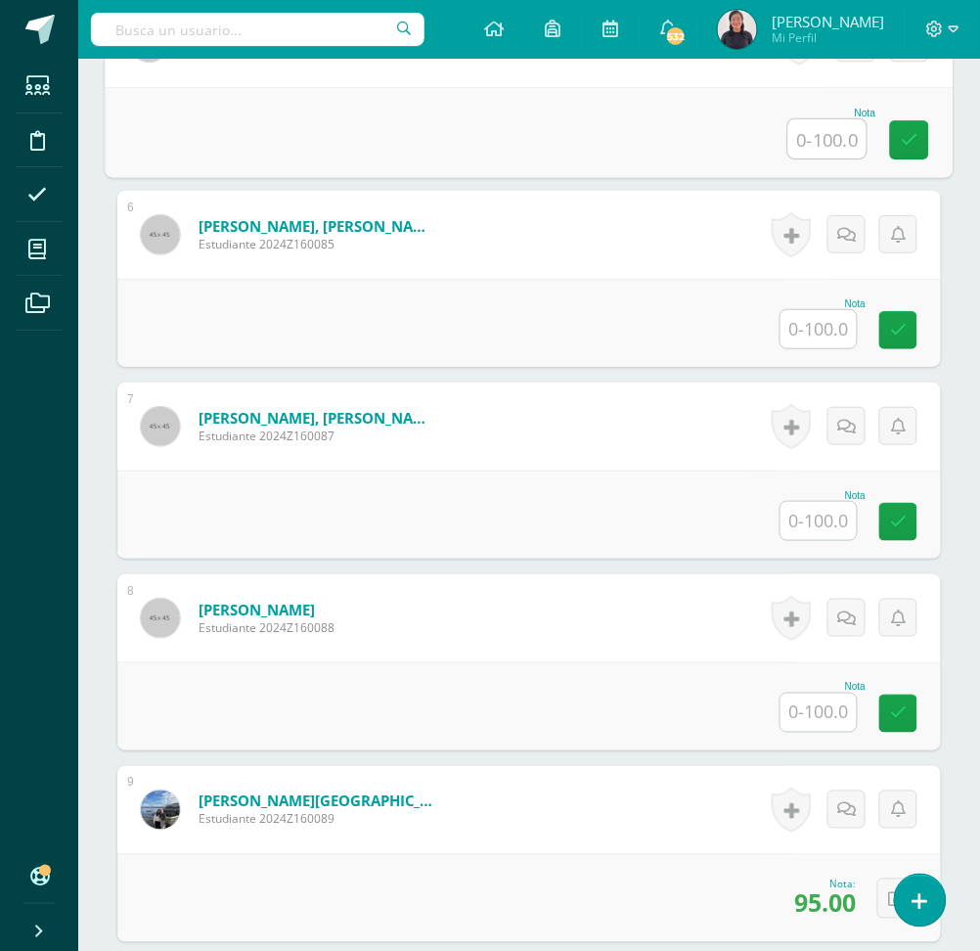
click at [830, 330] on input "text" at bounding box center [819, 329] width 76 height 38
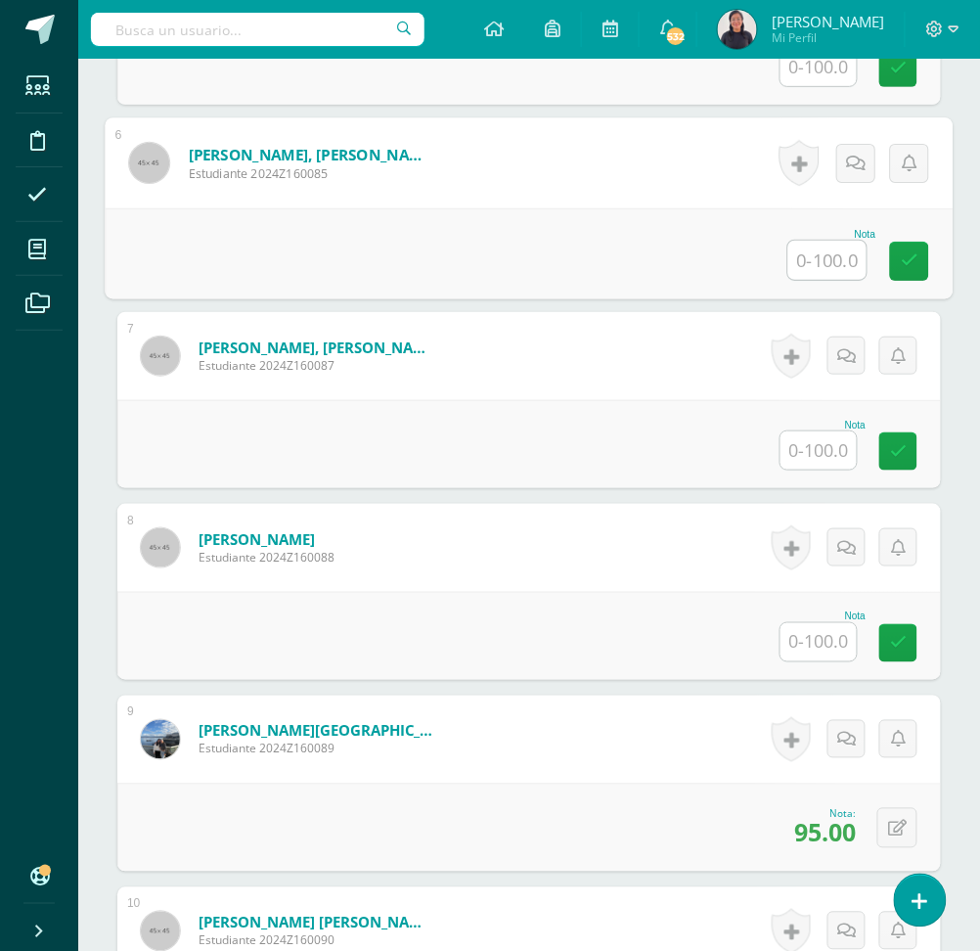
scroll to position [1619, 0]
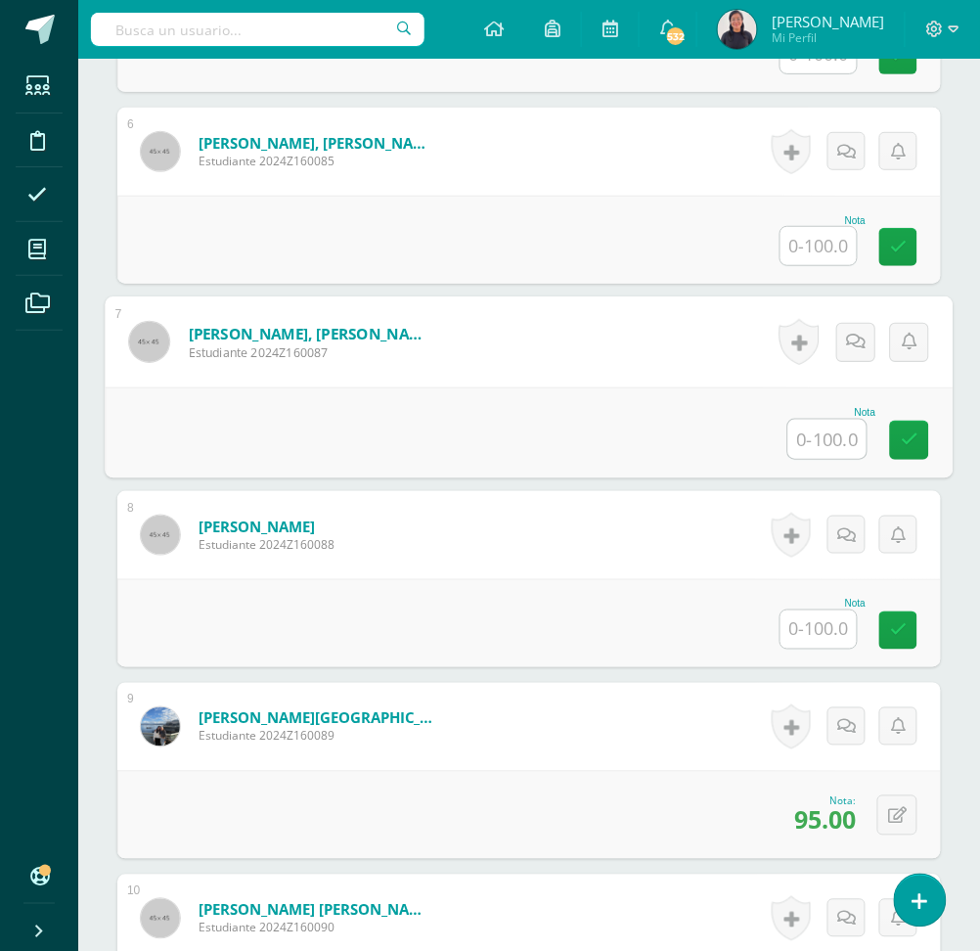
click at [834, 440] on input "text" at bounding box center [827, 439] width 78 height 39
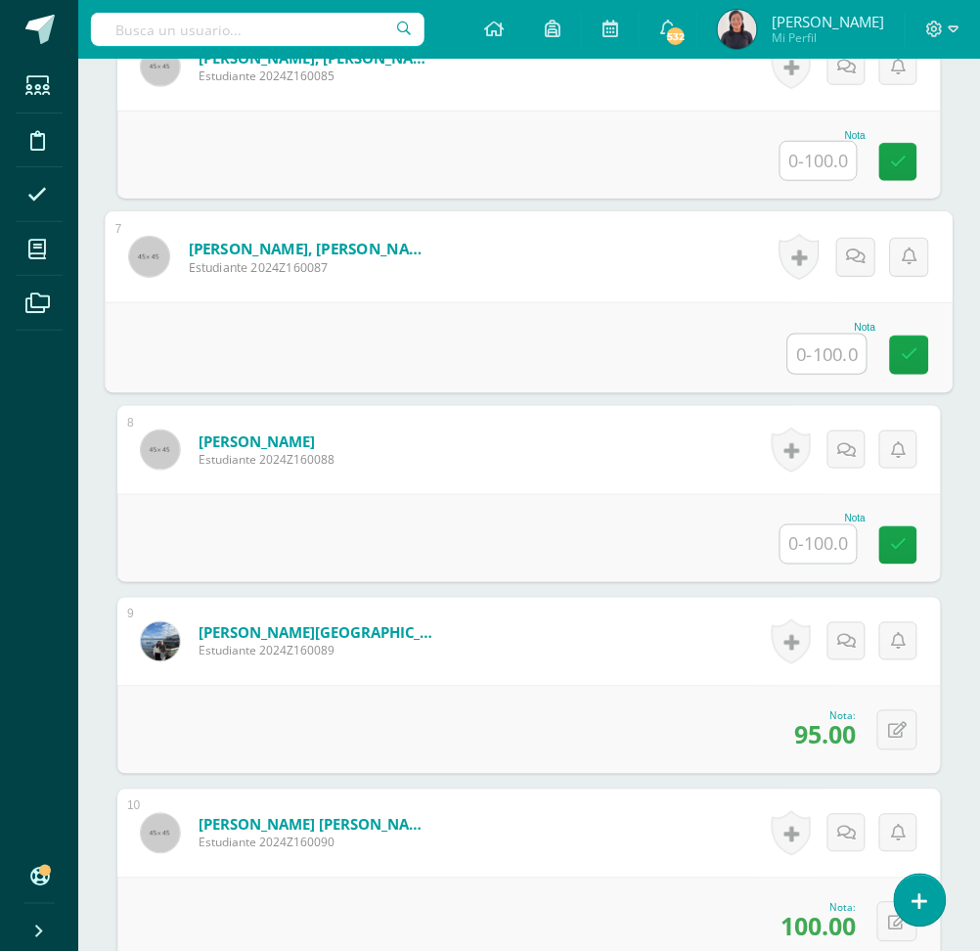
scroll to position [1719, 0]
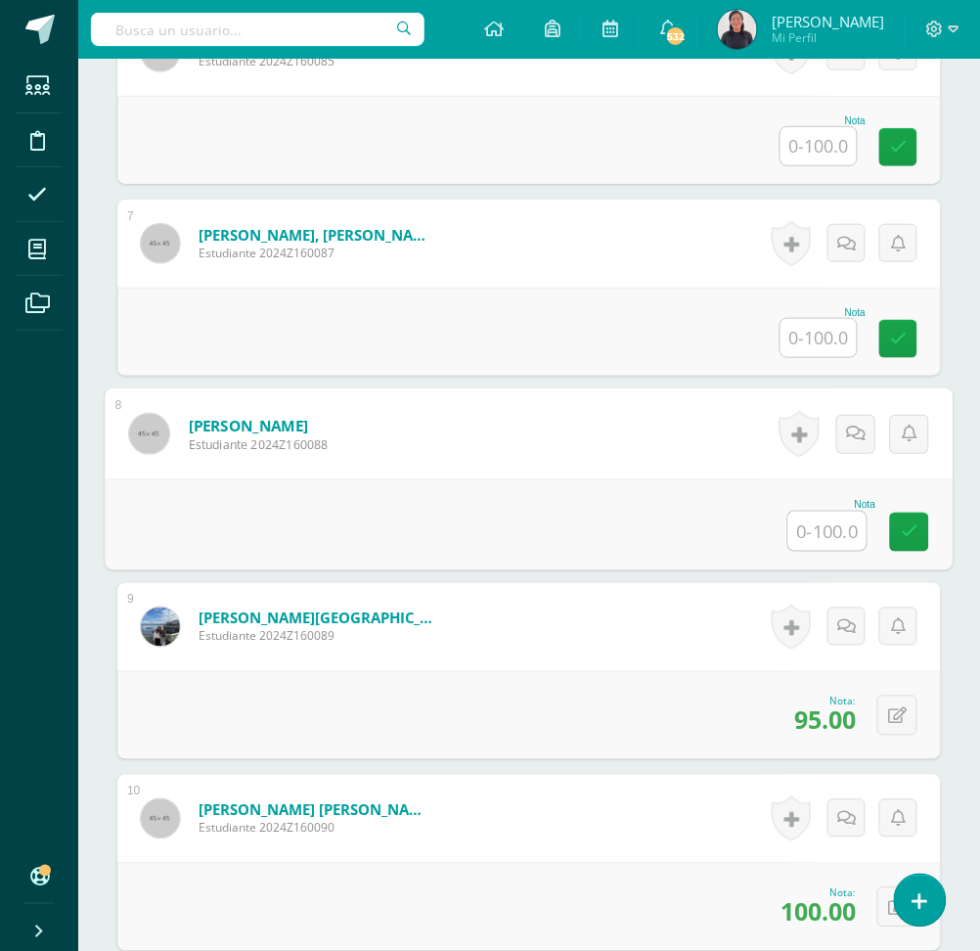
click at [830, 526] on input "text" at bounding box center [827, 531] width 78 height 39
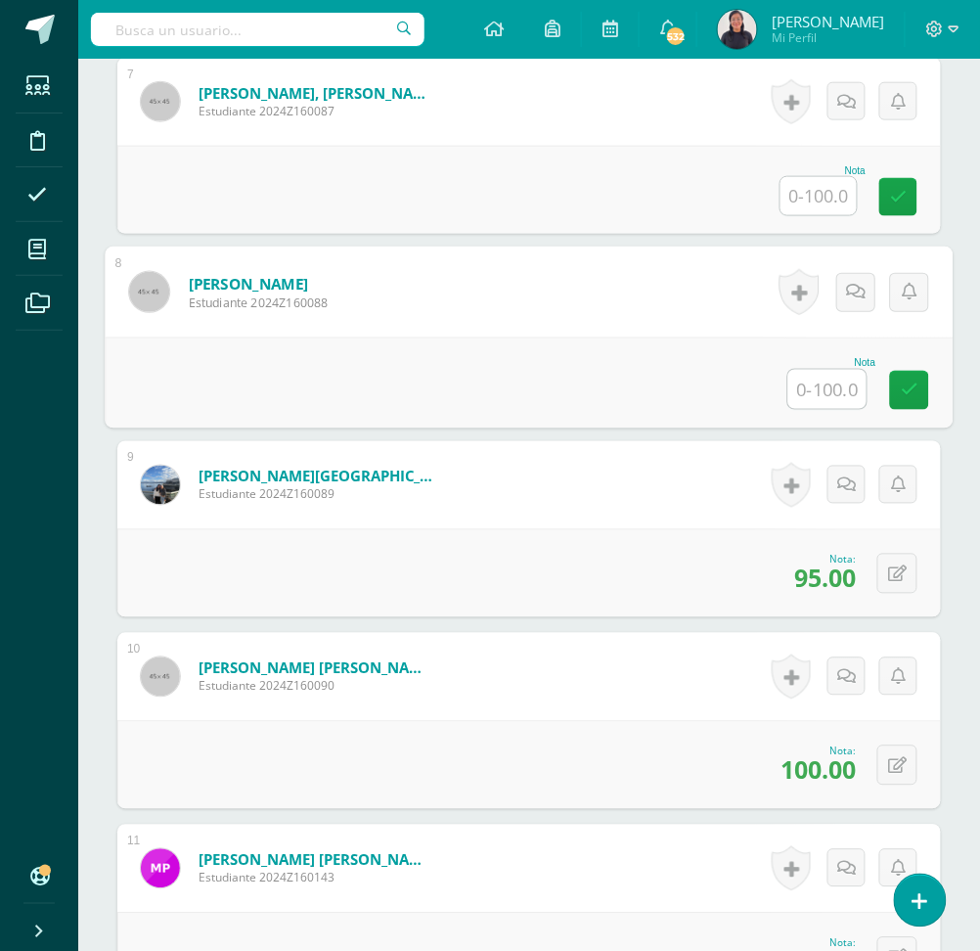
scroll to position [1862, 0]
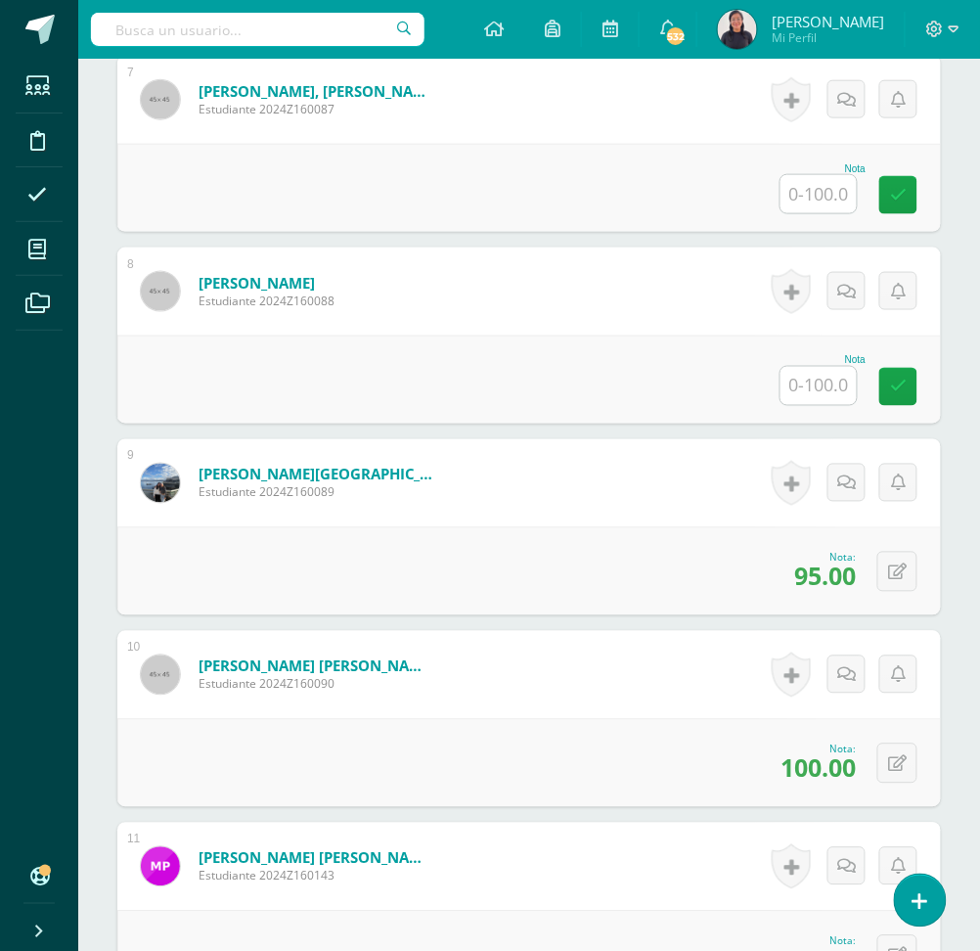
click at [807, 379] on input "text" at bounding box center [819, 386] width 76 height 38
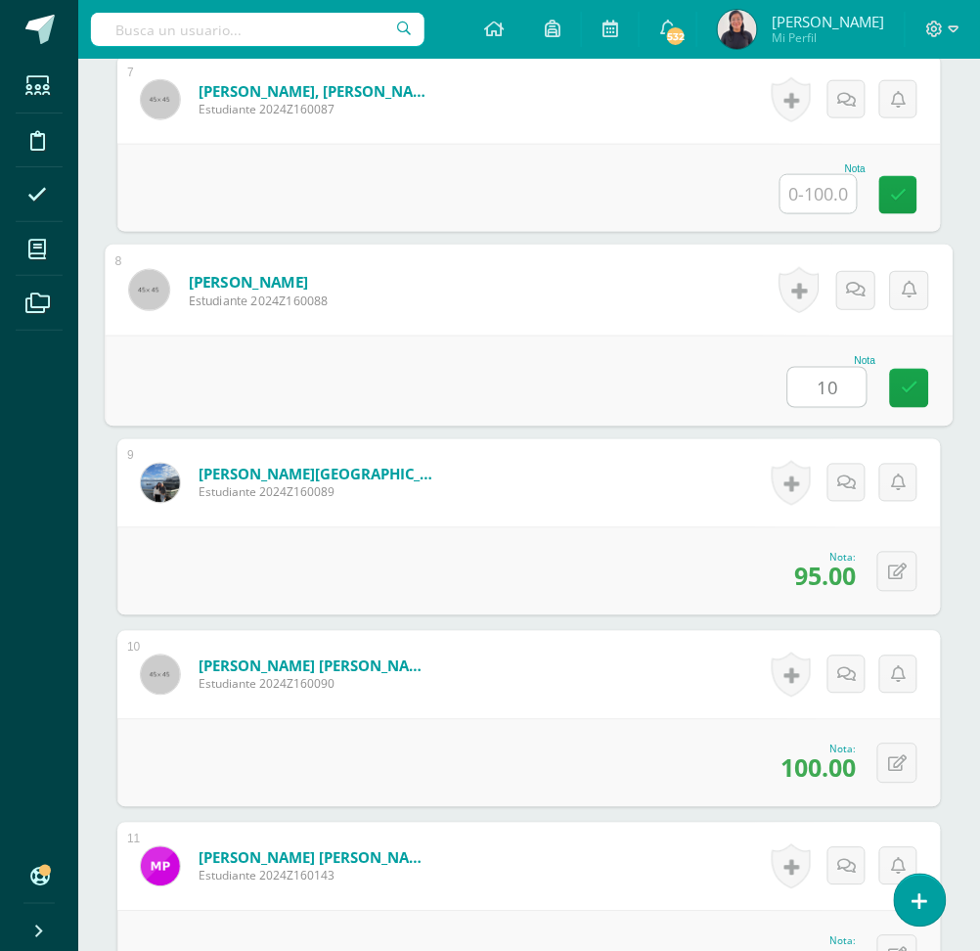
type input "100"
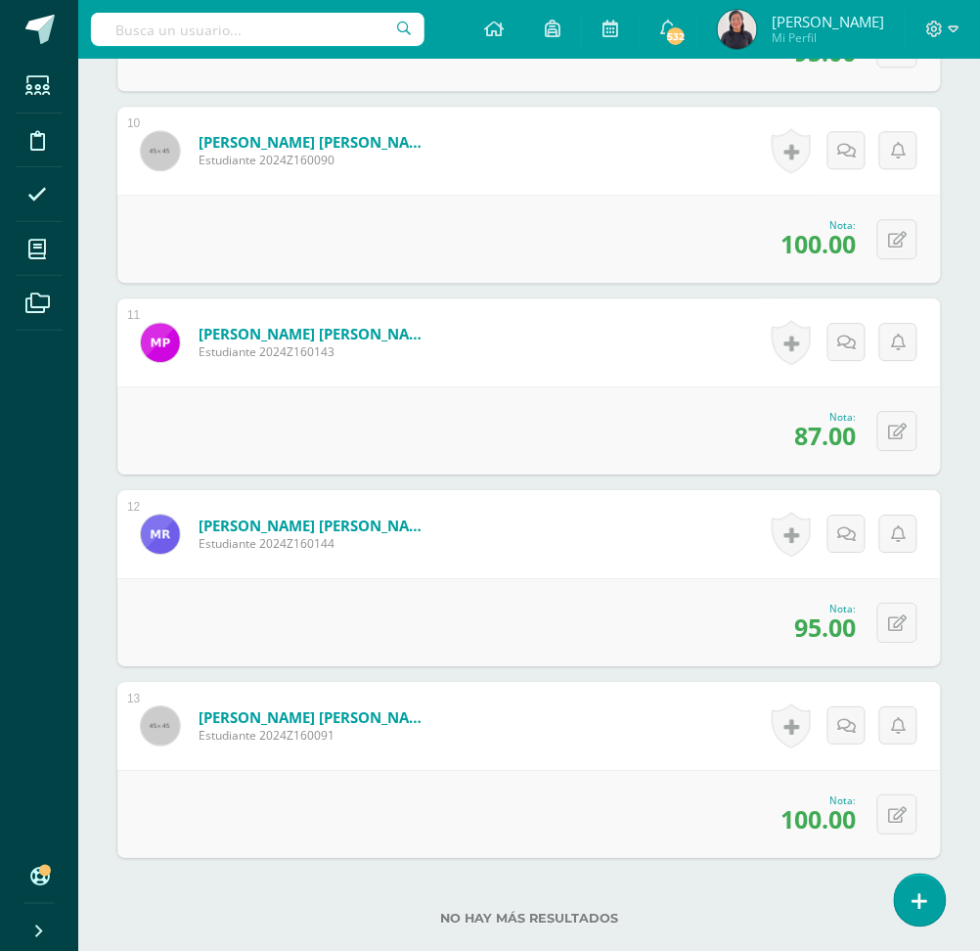
scroll to position [2518, 0]
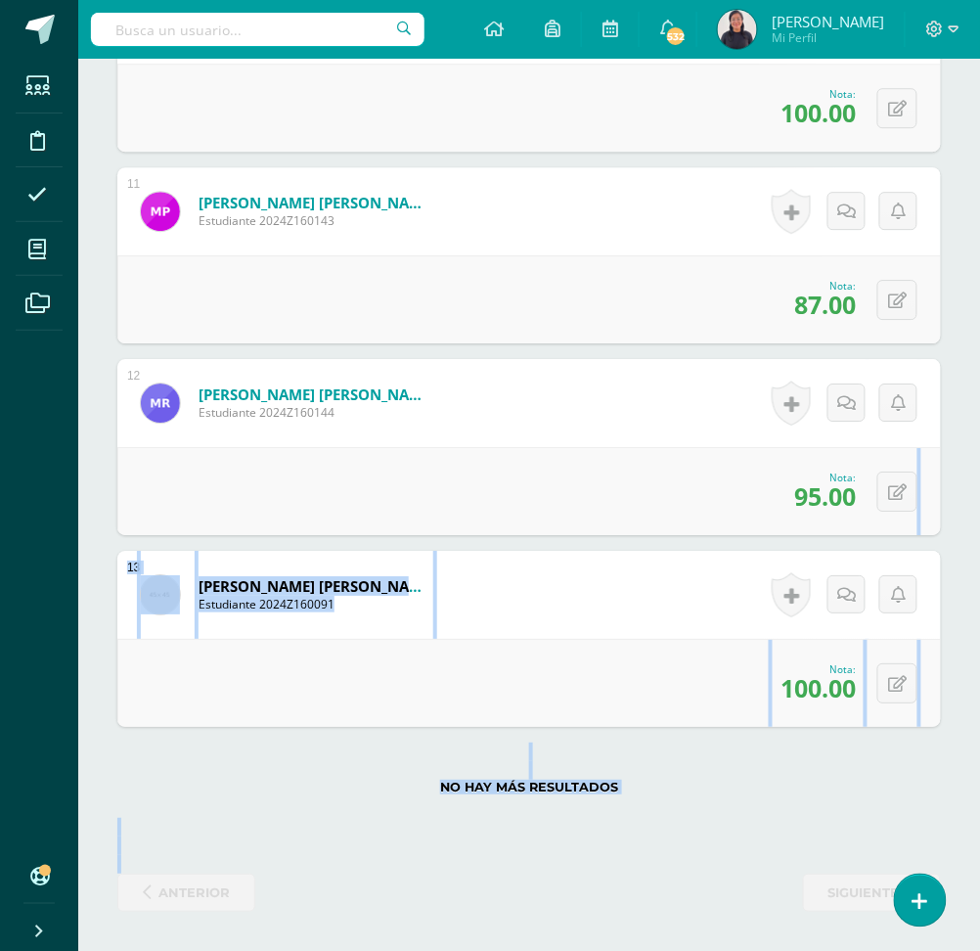
drag, startPoint x: 869, startPoint y: 533, endPoint x: 868, endPoint y: 984, distance: 450.9
click at [808, 783] on label "No hay más resultados" at bounding box center [529, 787] width 824 height 15
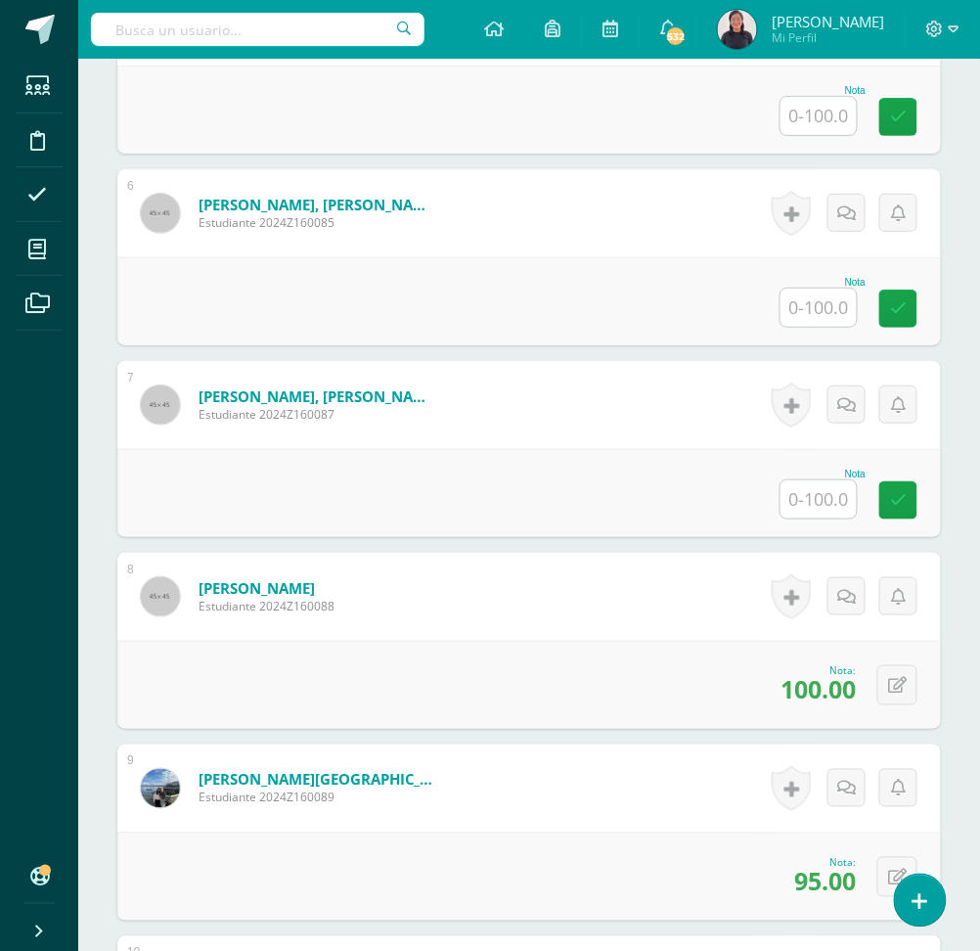
scroll to position [1554, 0]
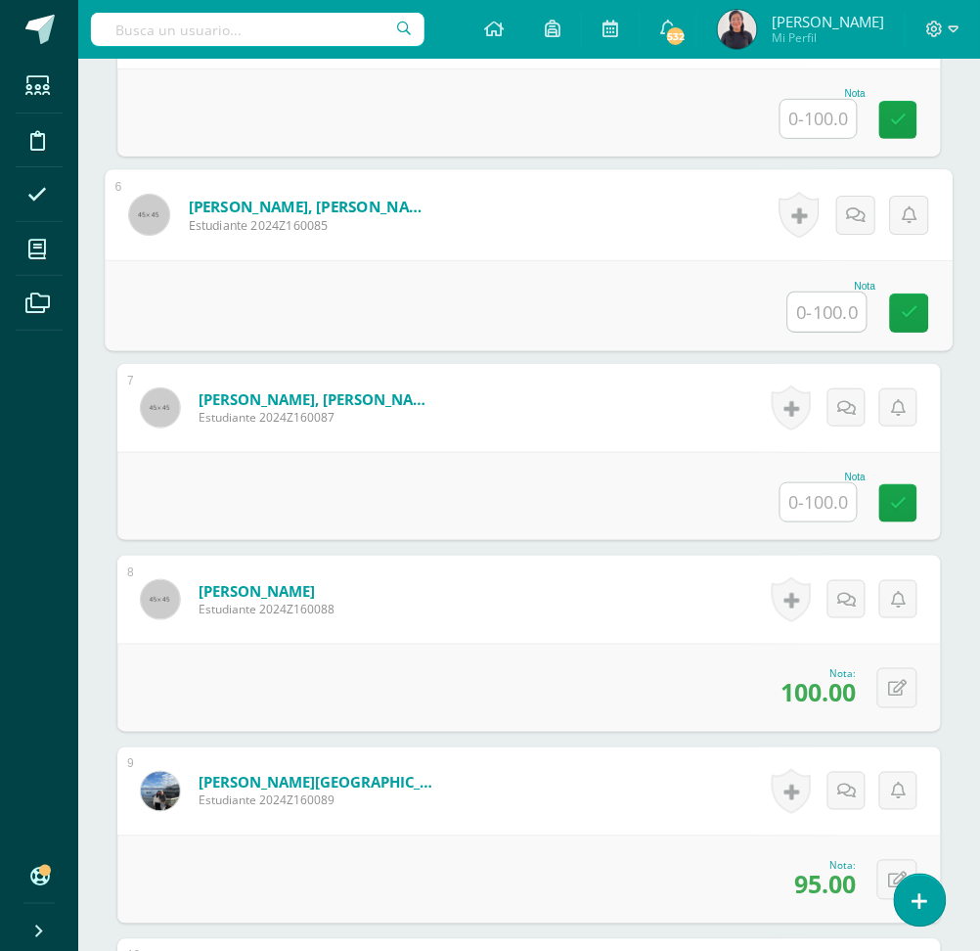
click at [803, 310] on input "text" at bounding box center [827, 311] width 78 height 39
type input "50"
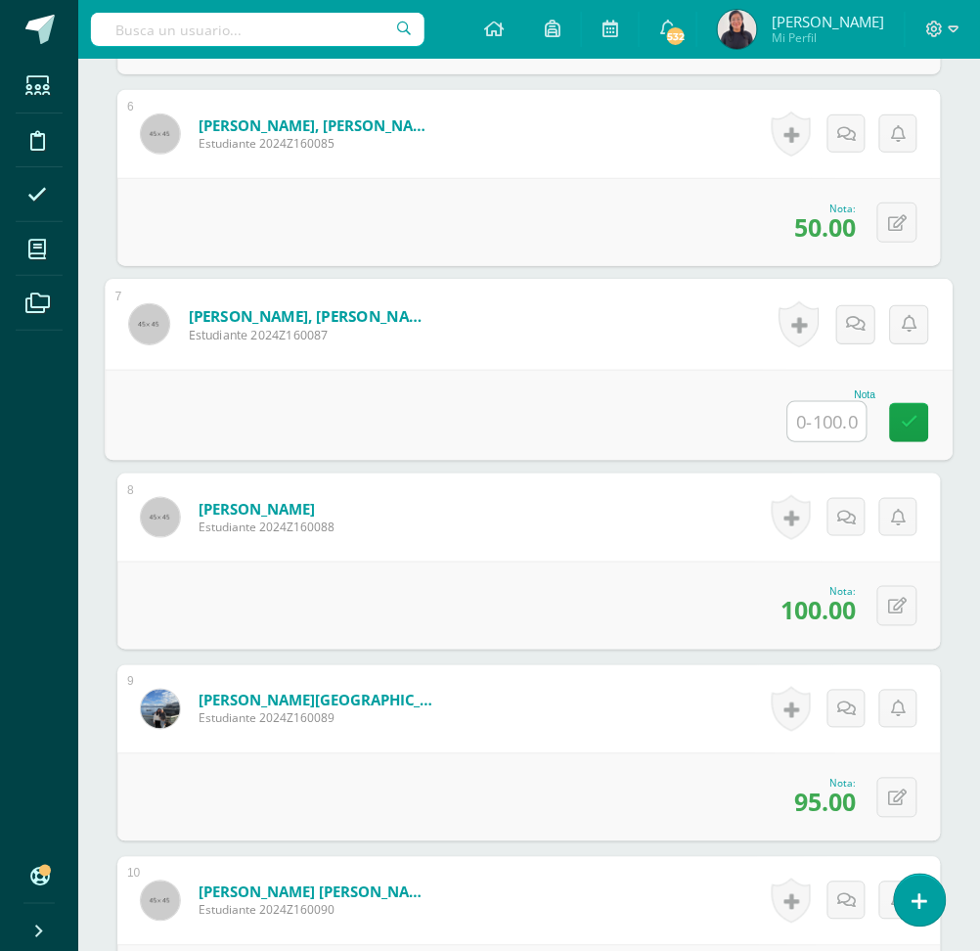
scroll to position [1638, 0]
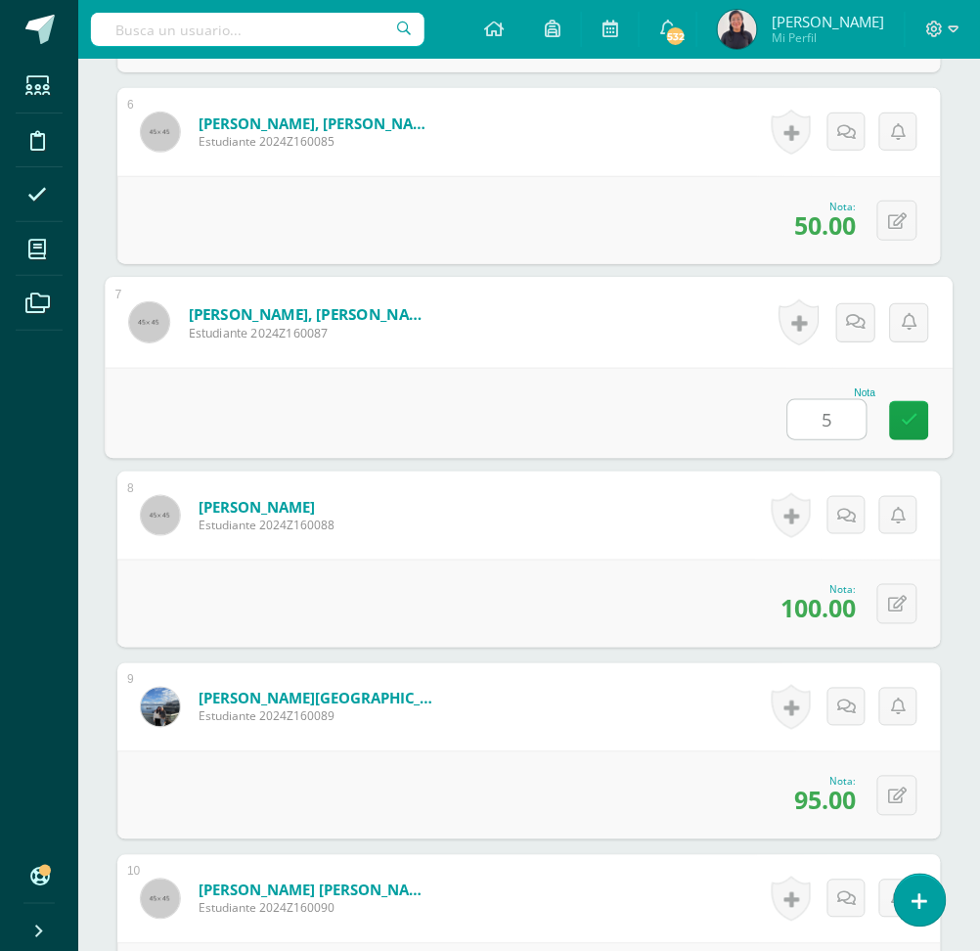
type input "50"
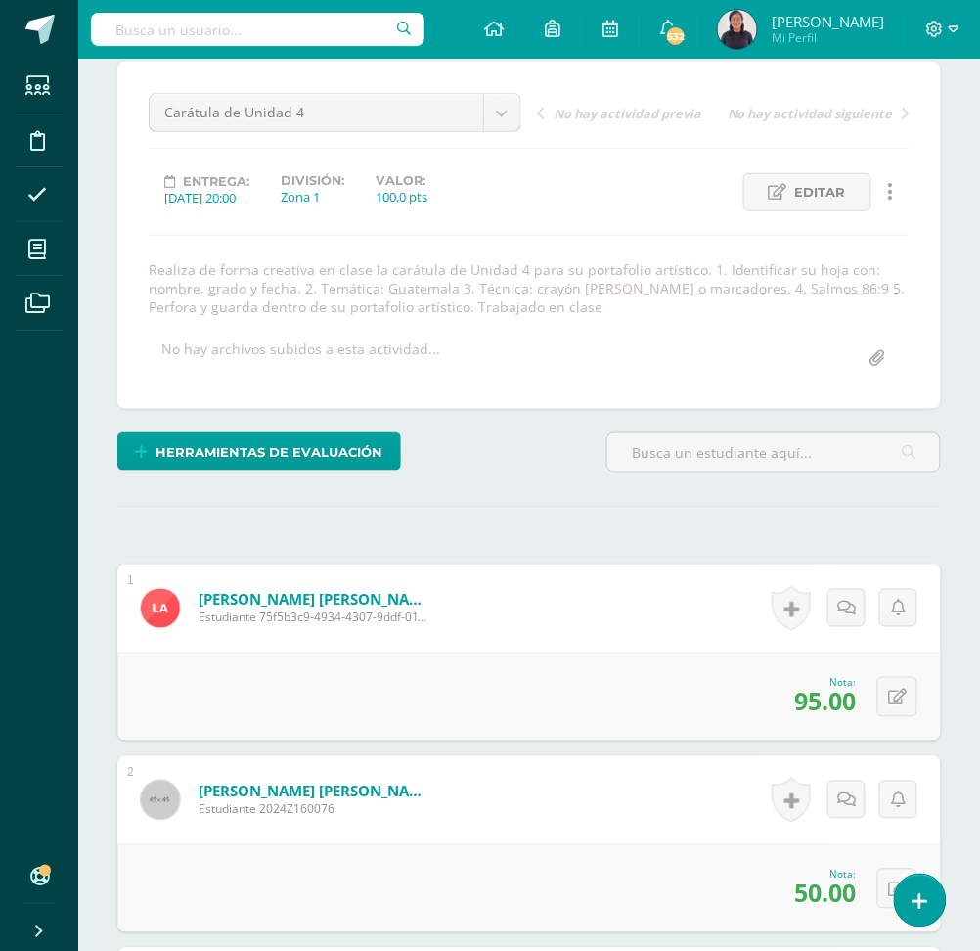
scroll to position [0, 0]
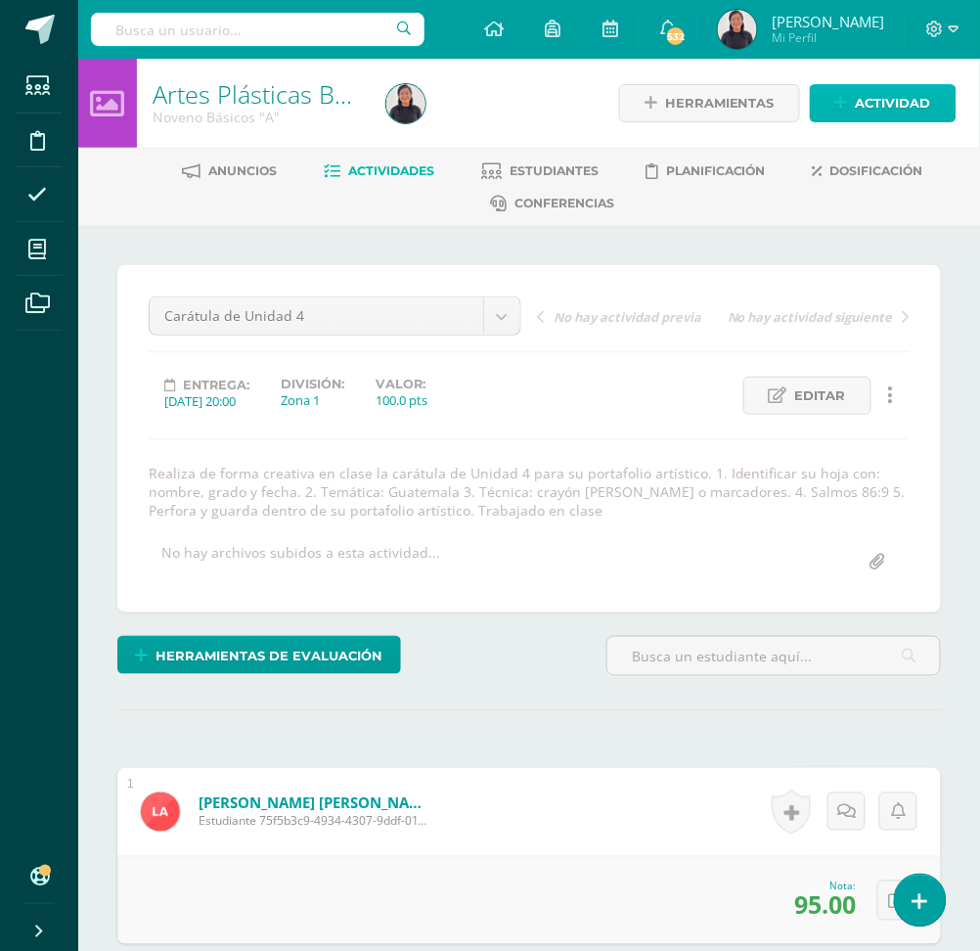
click at [901, 85] on span "Actividad" at bounding box center [893, 103] width 75 height 36
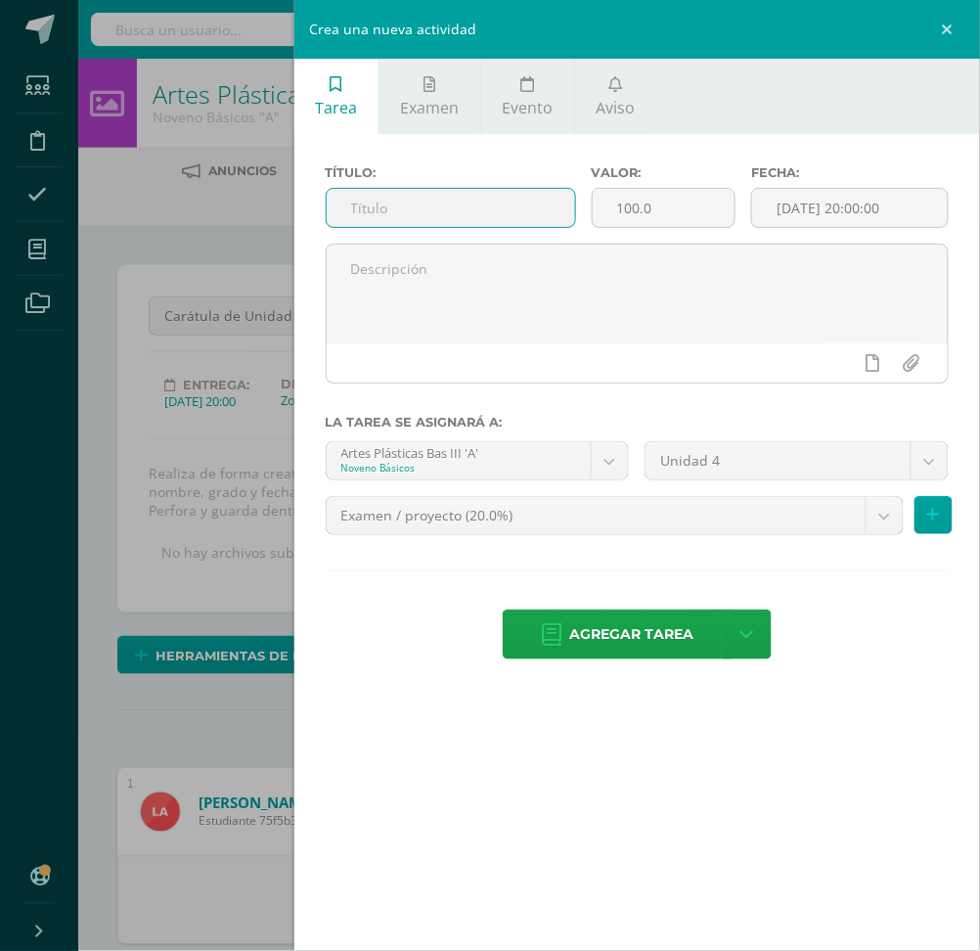
click at [393, 210] on input "text" at bounding box center [451, 208] width 248 height 38
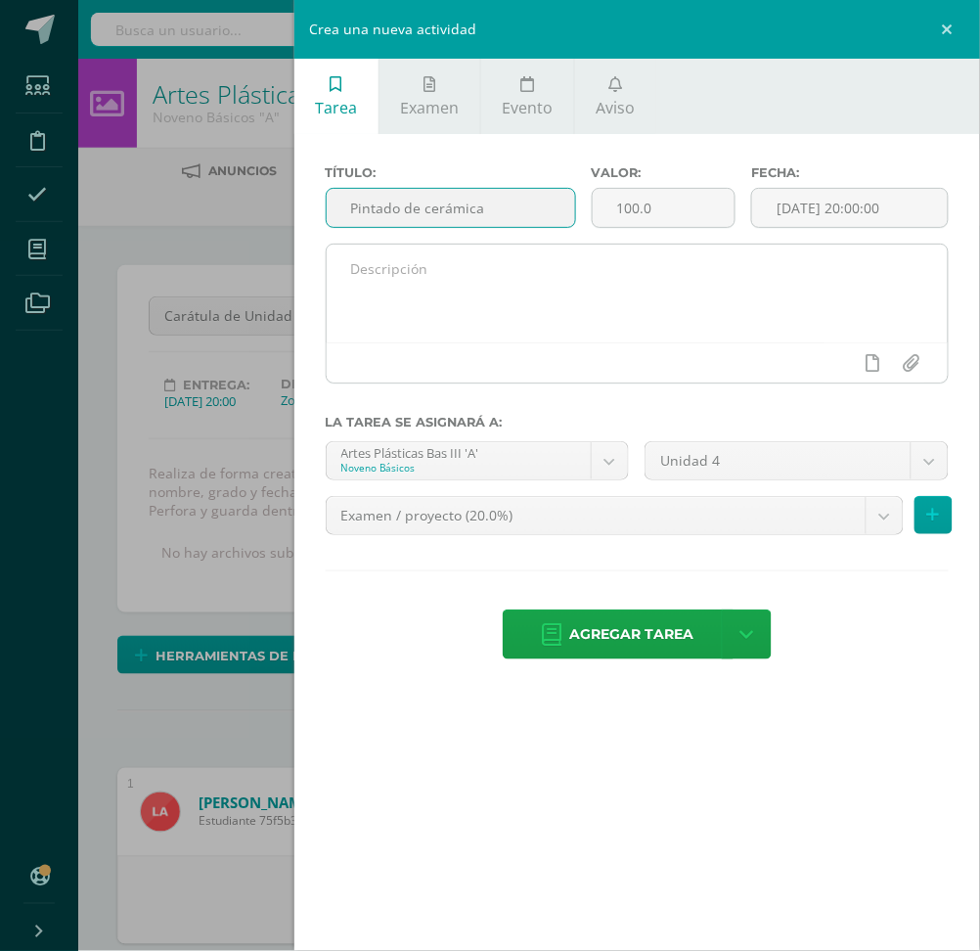
type input "Pintado de cerámica"
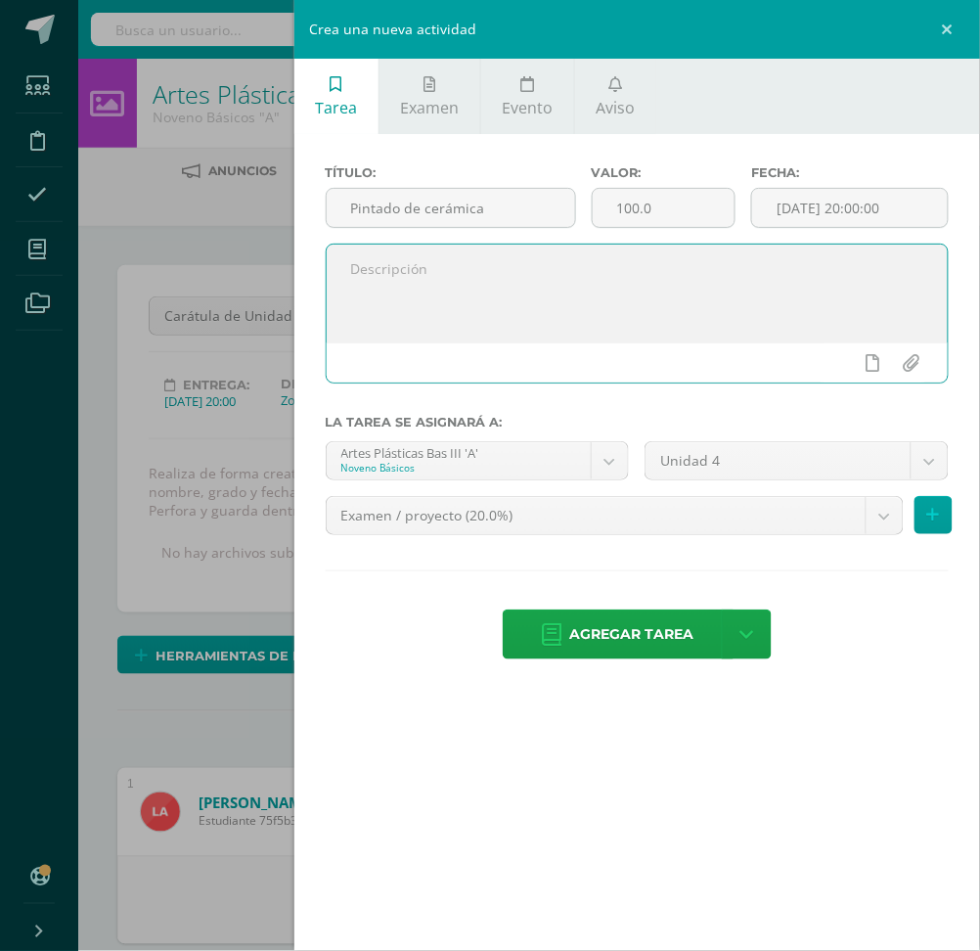
click at [423, 266] on textarea at bounding box center [637, 294] width 621 height 98
type textarea "E"
click at [383, 331] on textarea "Pinta en clase su pieza de cerámica. 1. En clase pinta la pieza de cerámica. 2.…" at bounding box center [637, 294] width 621 height 98
click at [407, 335] on textarea "Pinta en clase su pieza de cerámica. 1. En clase pinta la pieza de cerámica. 2.…" at bounding box center [637, 294] width 621 height 98
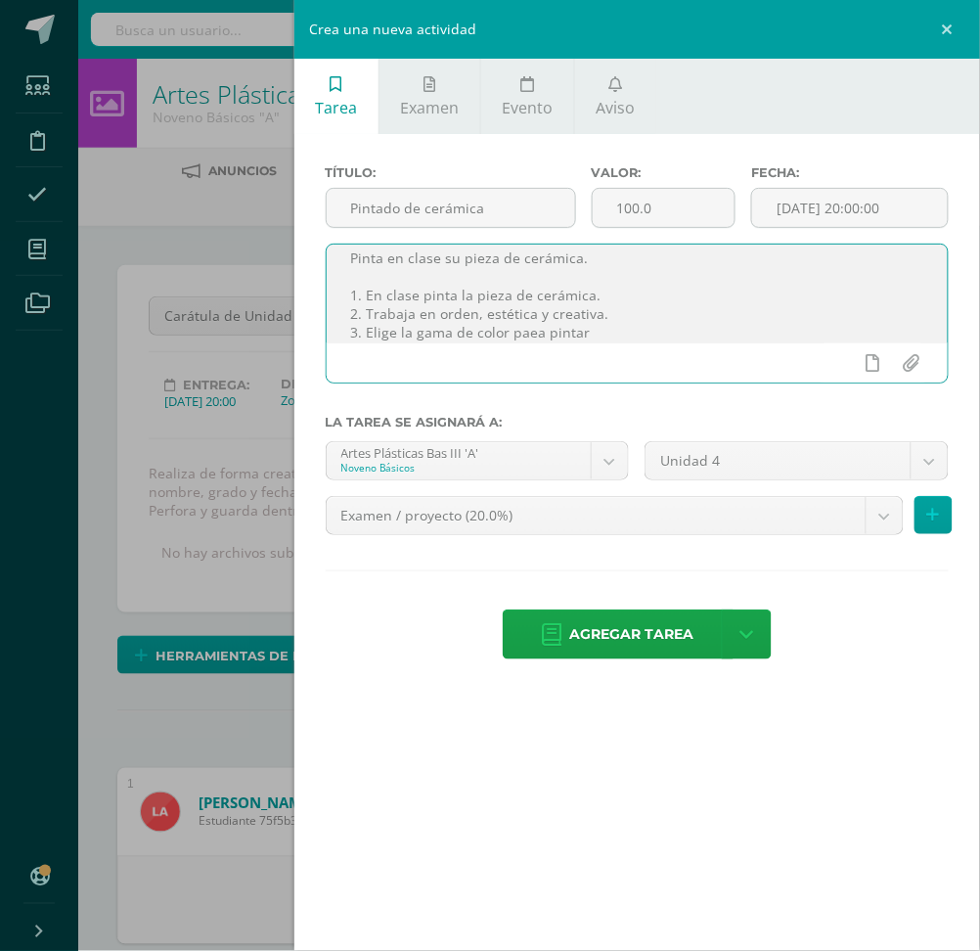
click at [527, 329] on textarea "Pinta en clase su pieza de cerámica. 1. En clase pinta la pieza de cerámica. 2.…" at bounding box center [637, 294] width 621 height 98
click at [598, 335] on textarea "Pinta en clase su pieza de cerámica. 1. En clase pinta la pieza de cerámica. 2.…" at bounding box center [637, 294] width 621 height 98
click at [435, 299] on textarea "Pinta en clase su pieza de cerámica. 1. En clase pinta la pieza de cerámica. 2.…" at bounding box center [637, 294] width 621 height 98
click at [725, 297] on textarea "Pinta en clase su pieza de cerámica. 1. En clase pinta la pieza de cerámica. 2.…" at bounding box center [637, 294] width 621 height 98
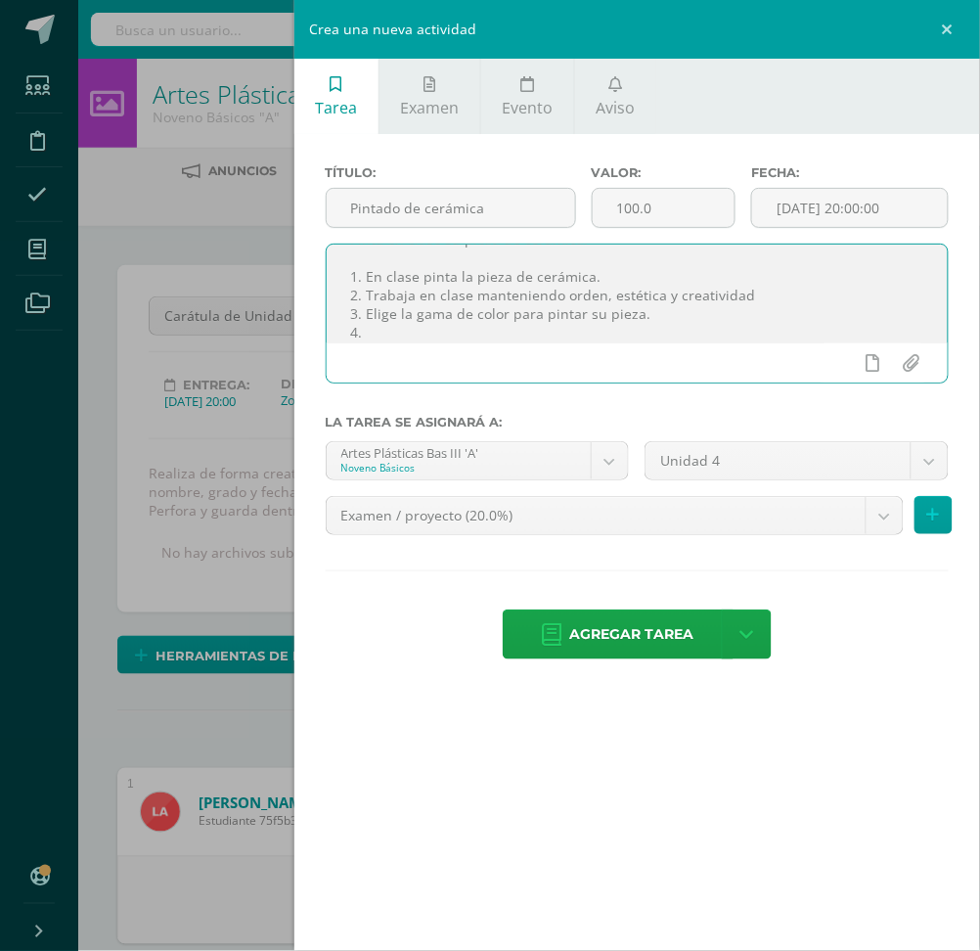
click at [423, 331] on textarea "Pinta en clase su pieza de cerámica. 1. En clase pinta la pieza de cerámica. 2.…" at bounding box center [637, 294] width 621 height 98
click at [747, 299] on textarea "Pinta en clase su pieza de cerámica. 1. En clase pinta la pieza de cerámica. 2.…" at bounding box center [637, 294] width 621 height 98
click at [398, 326] on textarea "Pinta en clase su pieza de cerámica. 1. En clase pinta la pieza de cerámica. 2.…" at bounding box center [637, 294] width 621 height 98
click at [668, 328] on textarea "Pinta en clase su pieza de cerámica. 1. En clase pinta la pieza de cerámica. 2.…" at bounding box center [637, 294] width 621 height 98
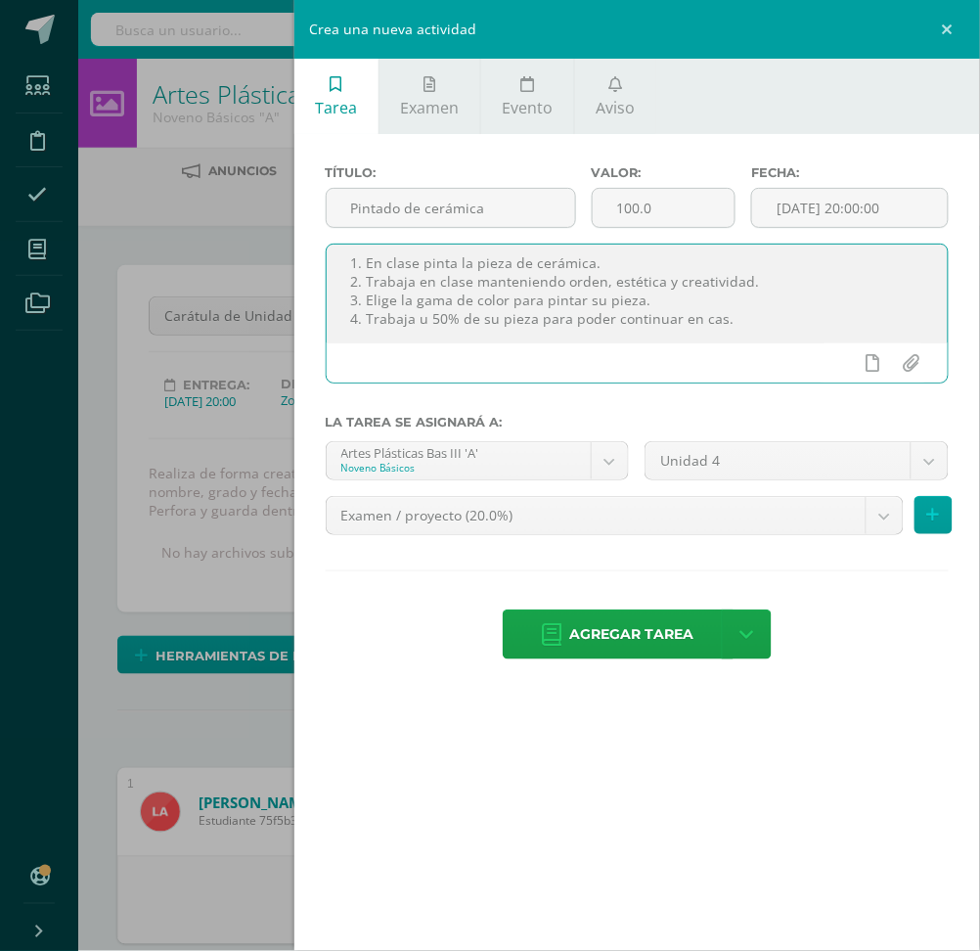
click at [748, 316] on textarea "Pinta en clase su pieza de cerámica. 1. En clase pinta la pieza de cerámica. 2.…" at bounding box center [637, 294] width 621 height 98
type textarea "Pinta en clase su pieza de cerámica. 1. En clase pinta la pieza de cerámica. 2.…"
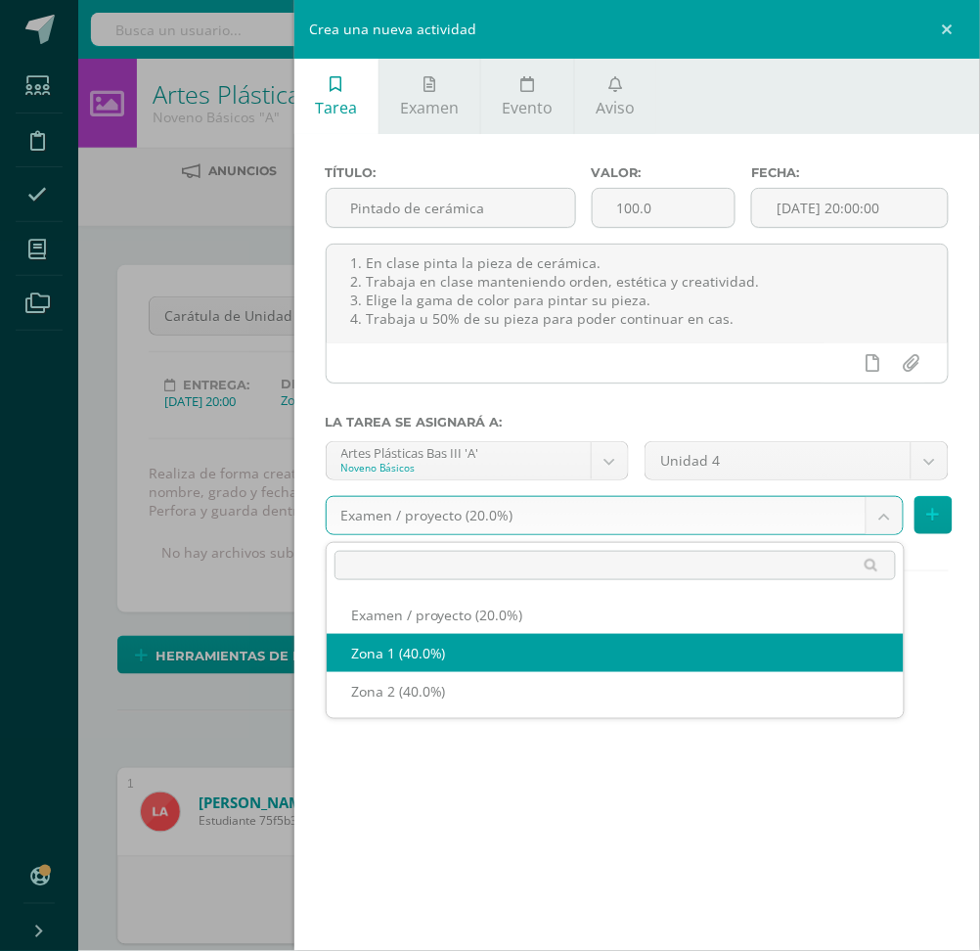
select select "29437"
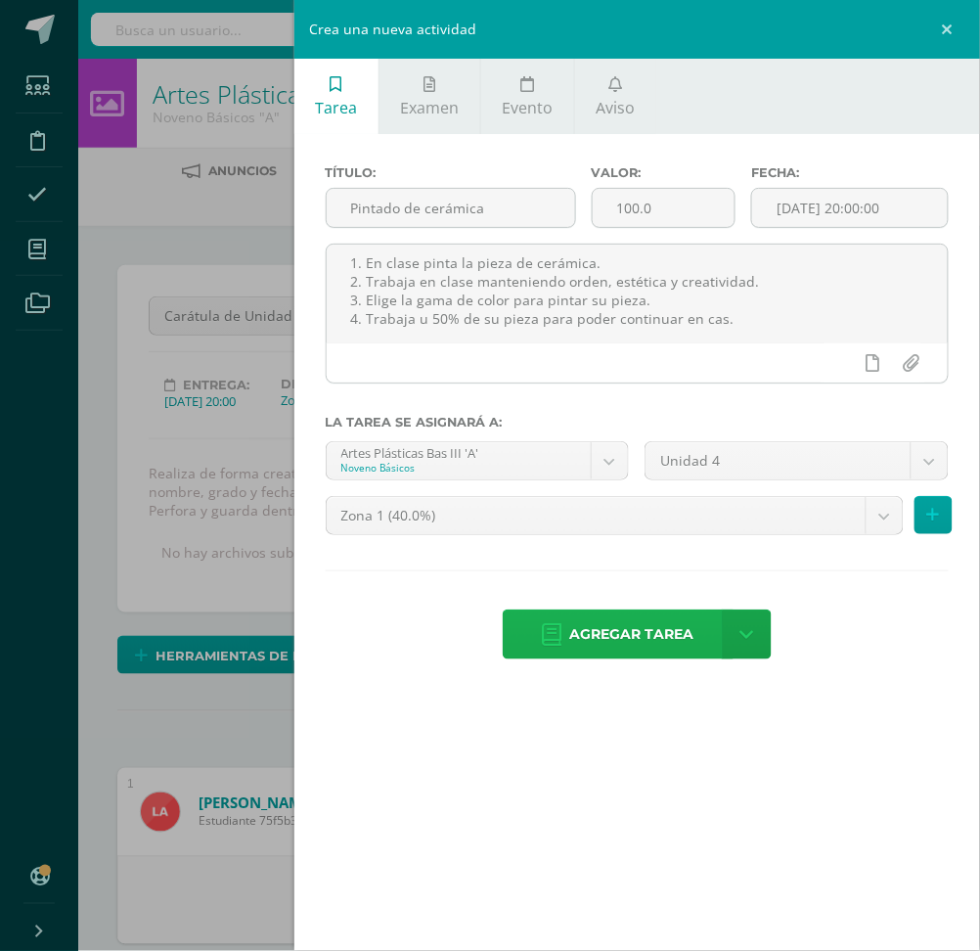
click at [610, 632] on span "Agregar tarea" at bounding box center [632, 634] width 124 height 48
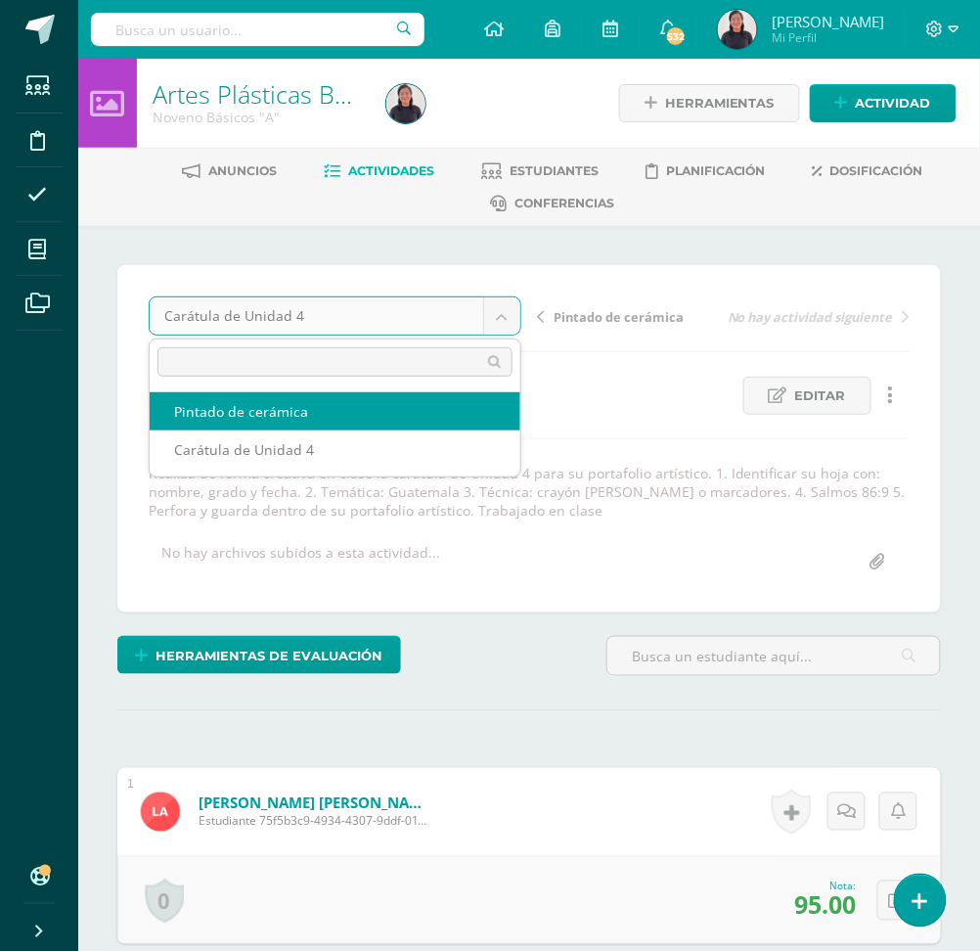
select select "/dashboard/teacher/grade-activity/29663/"
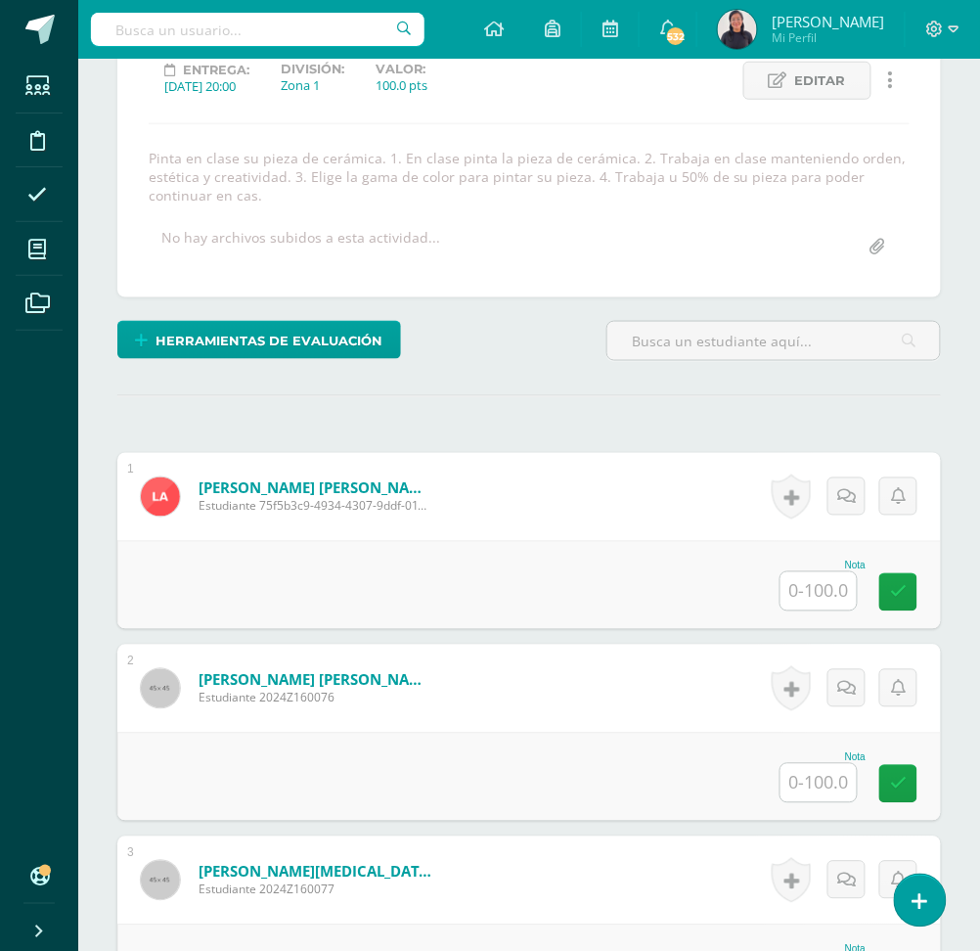
scroll to position [316, 0]
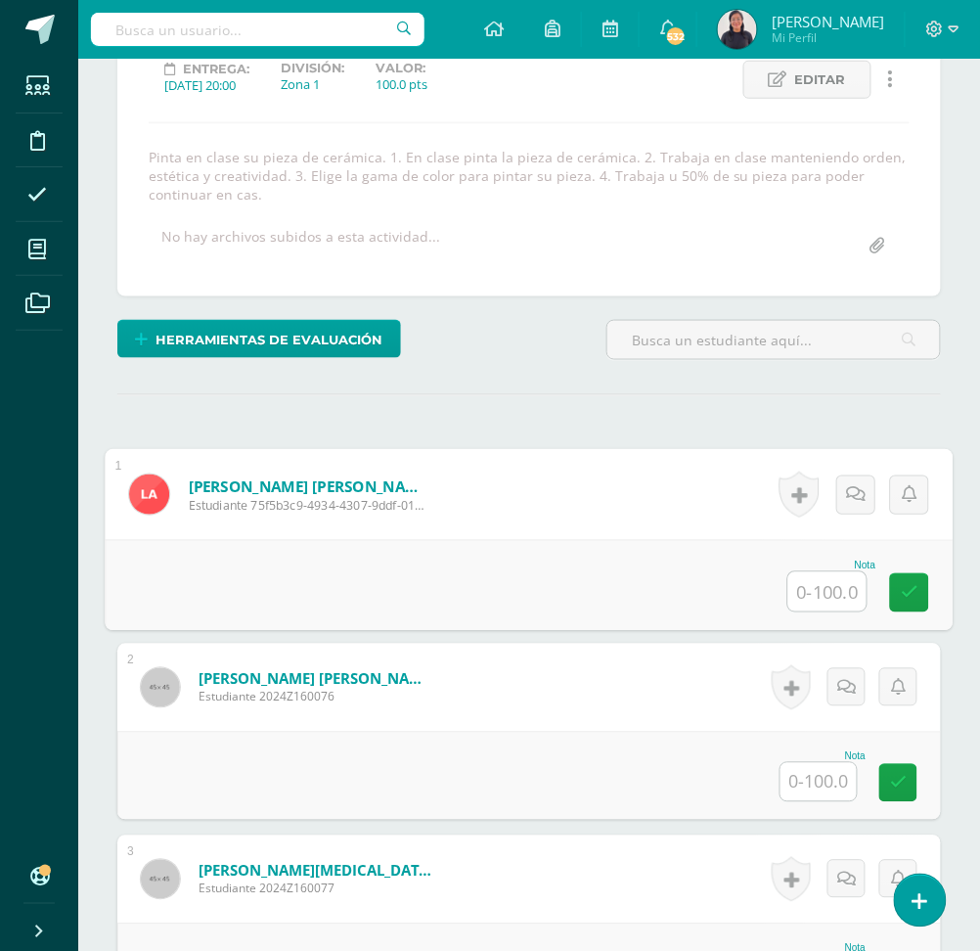
click at [840, 596] on input "text" at bounding box center [827, 591] width 78 height 39
type input "100"
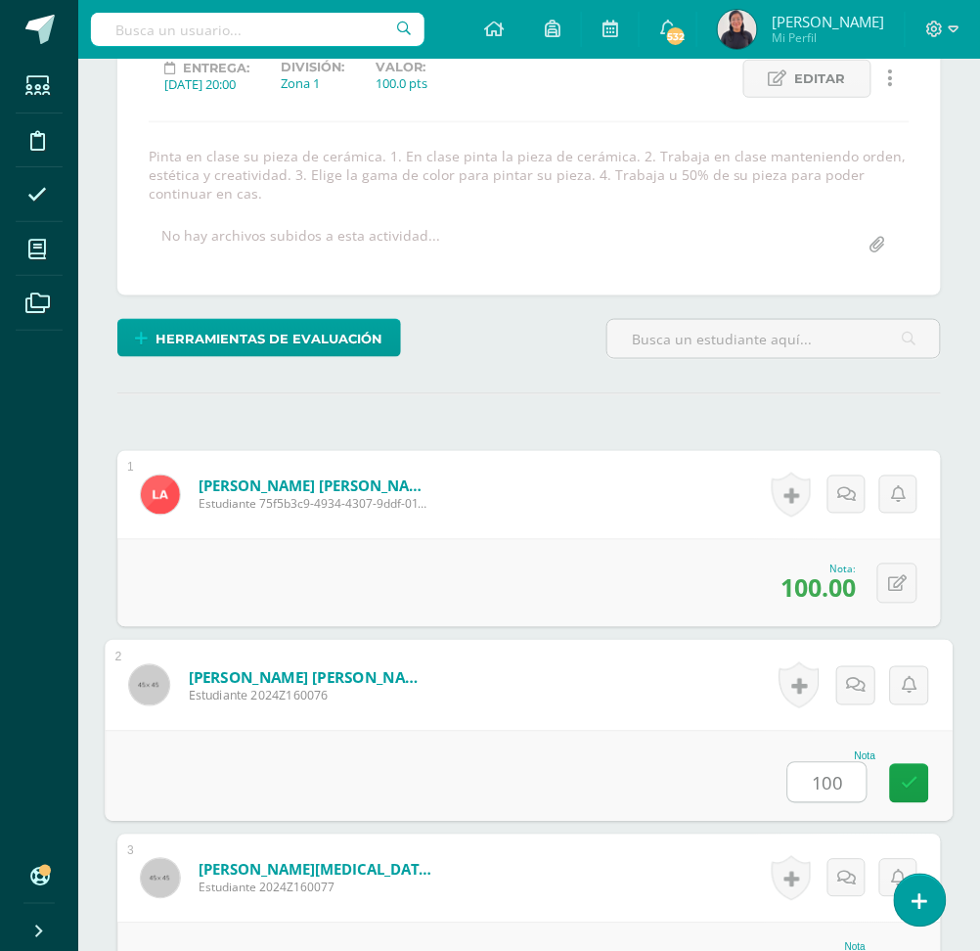
type input "100"
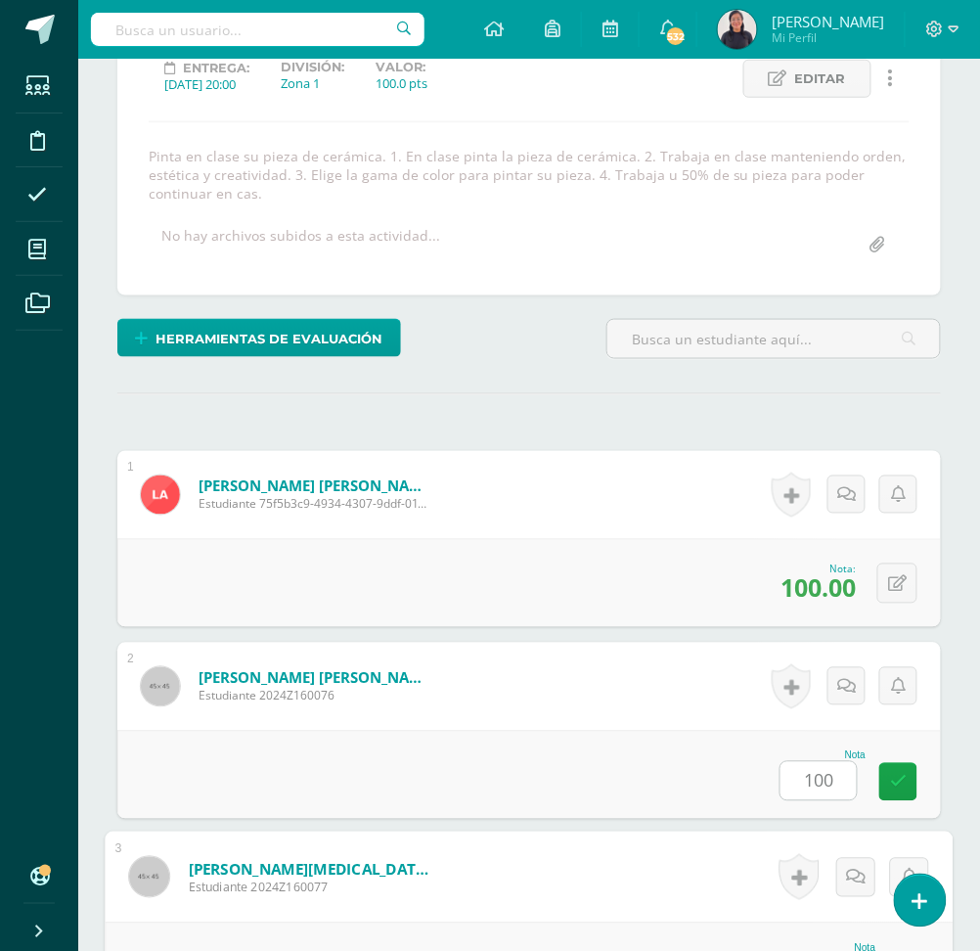
scroll to position [814, 0]
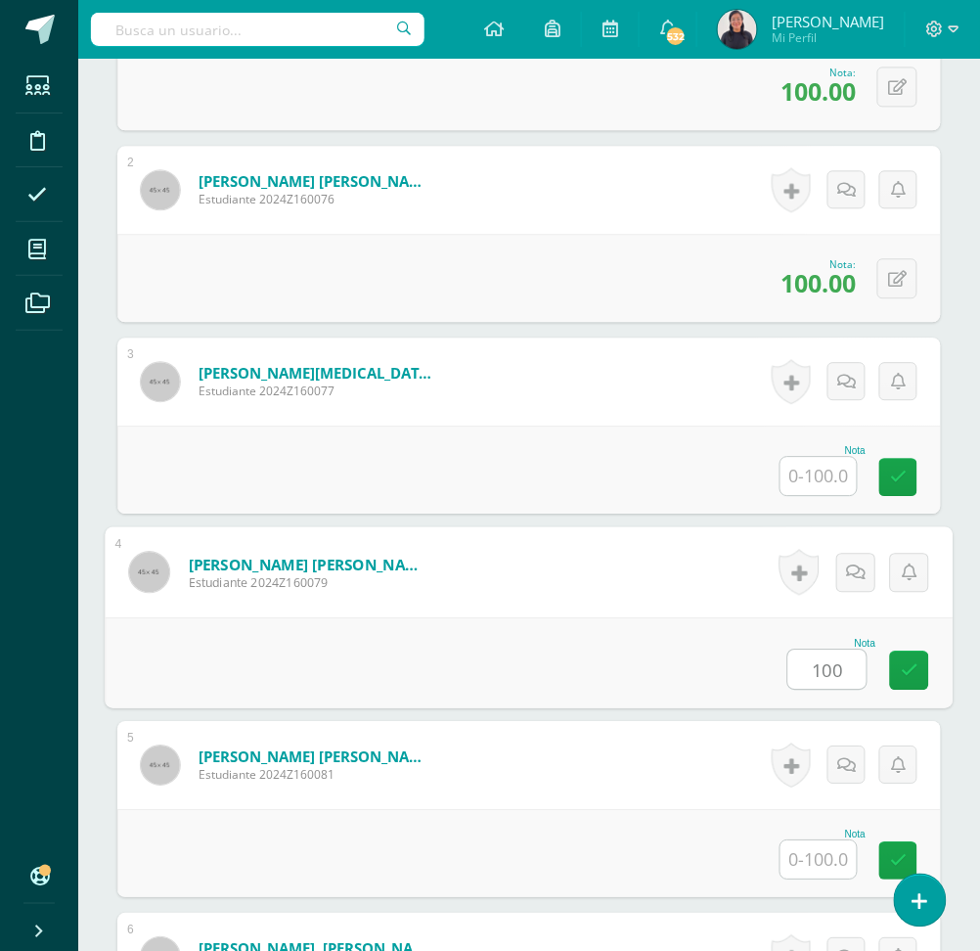
type input "100"
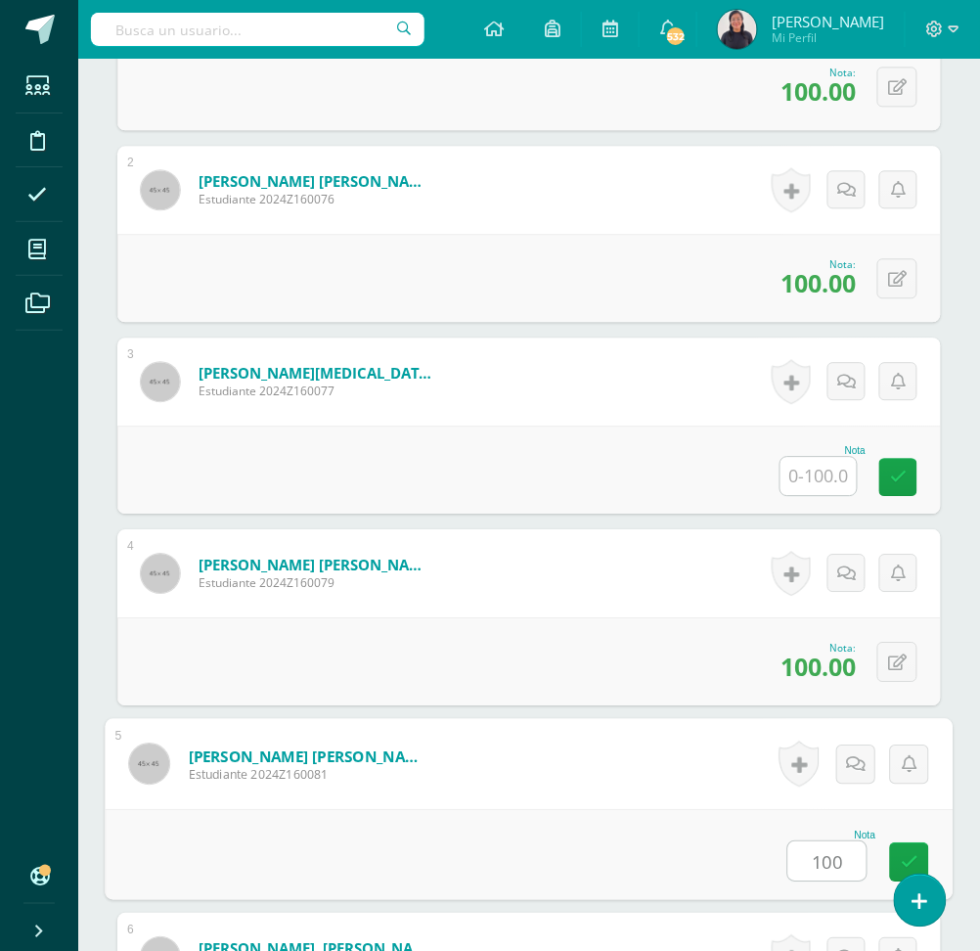
type input "100"
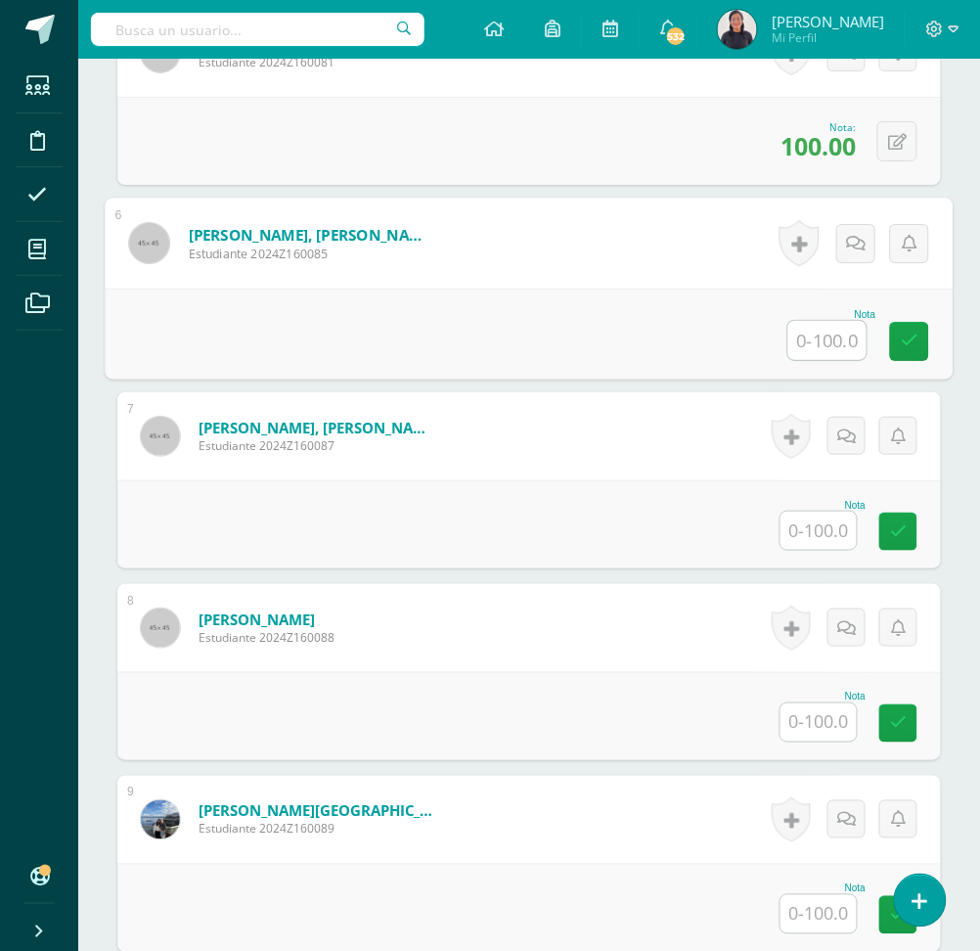
scroll to position [1528, 0]
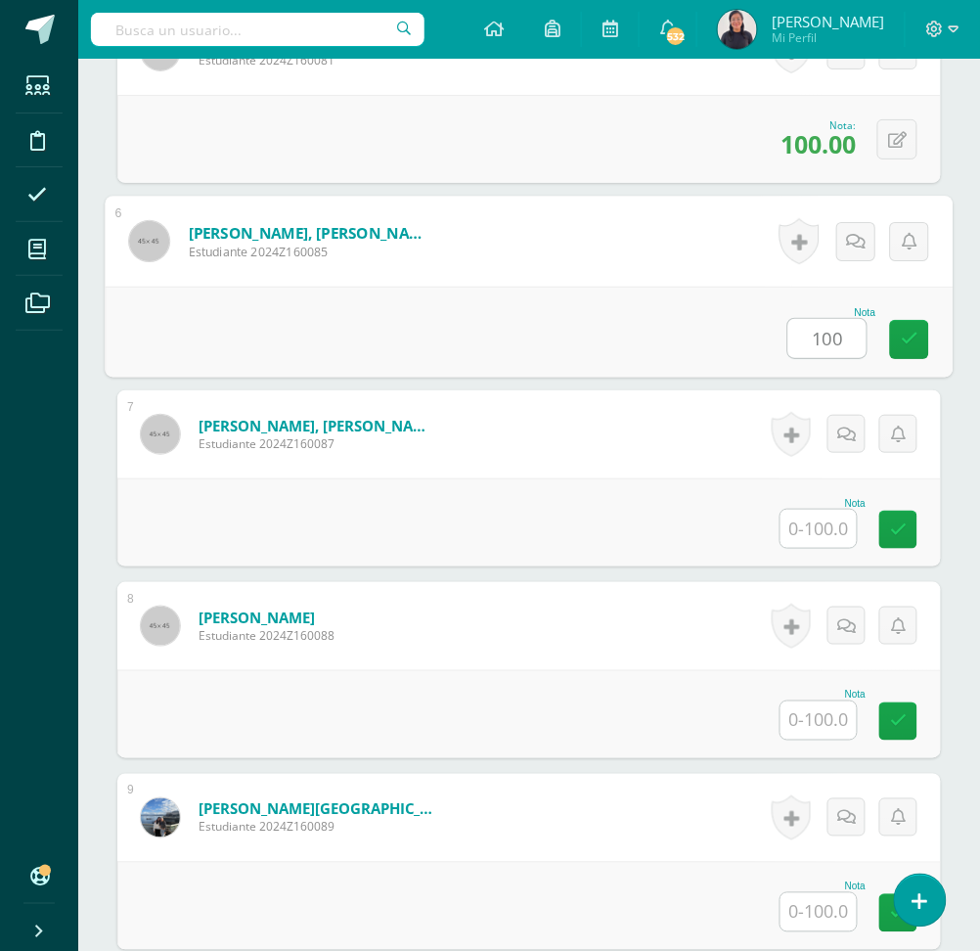
type input "100"
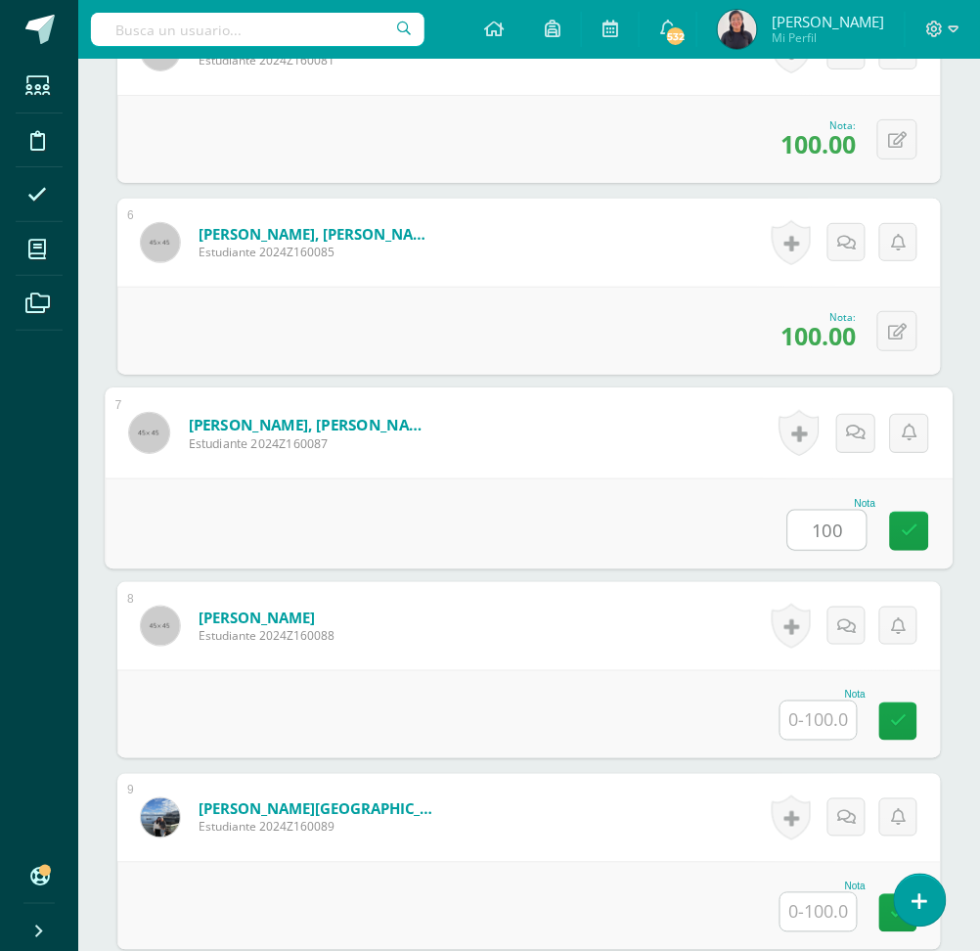
type input "100"
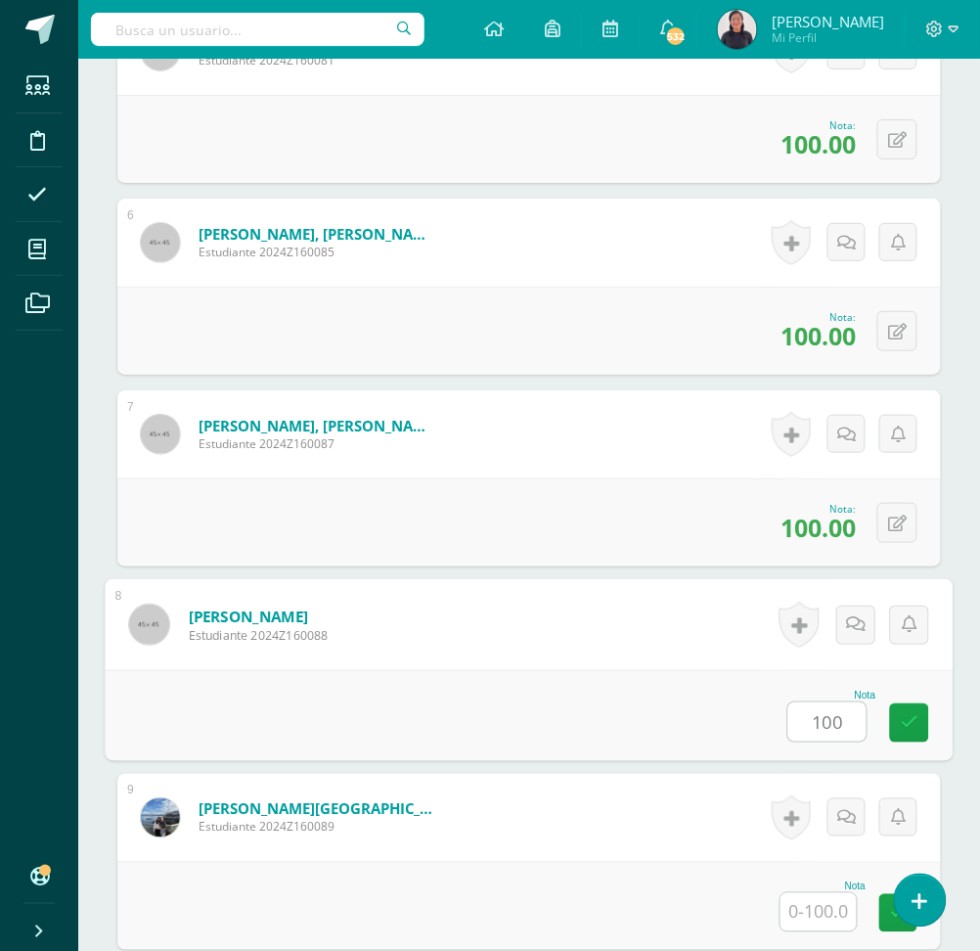
type input "100"
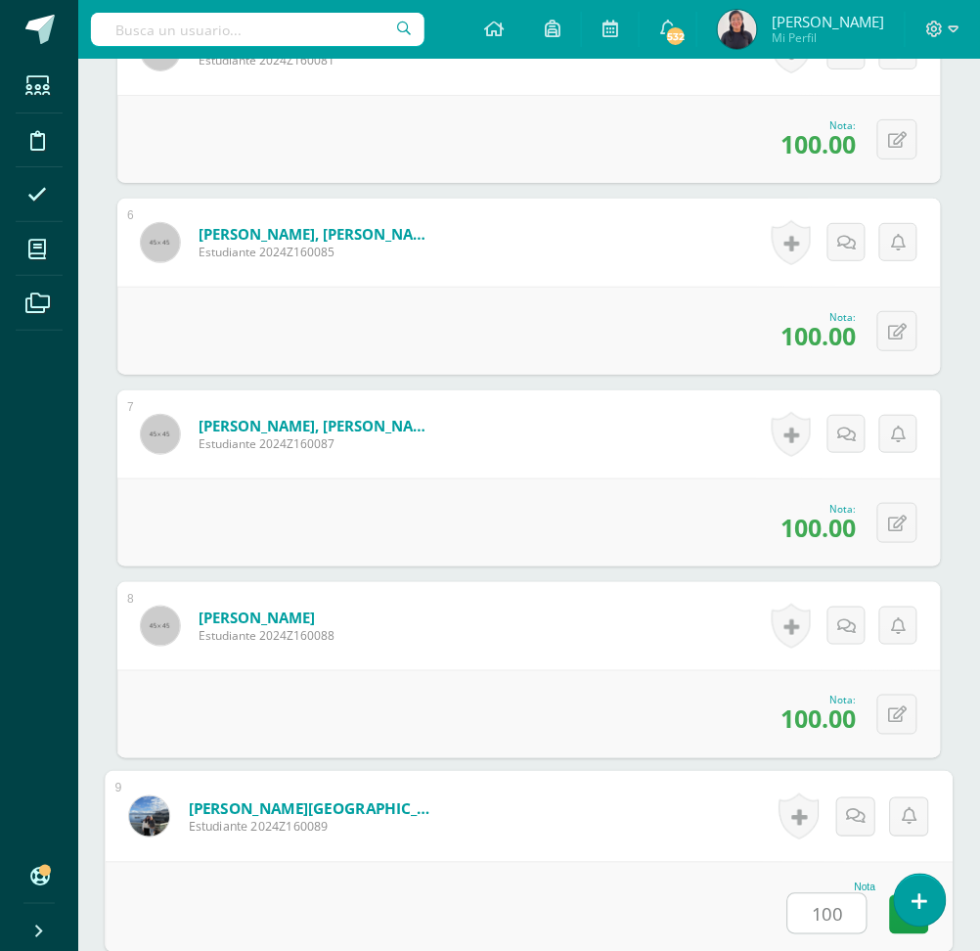
type input "100"
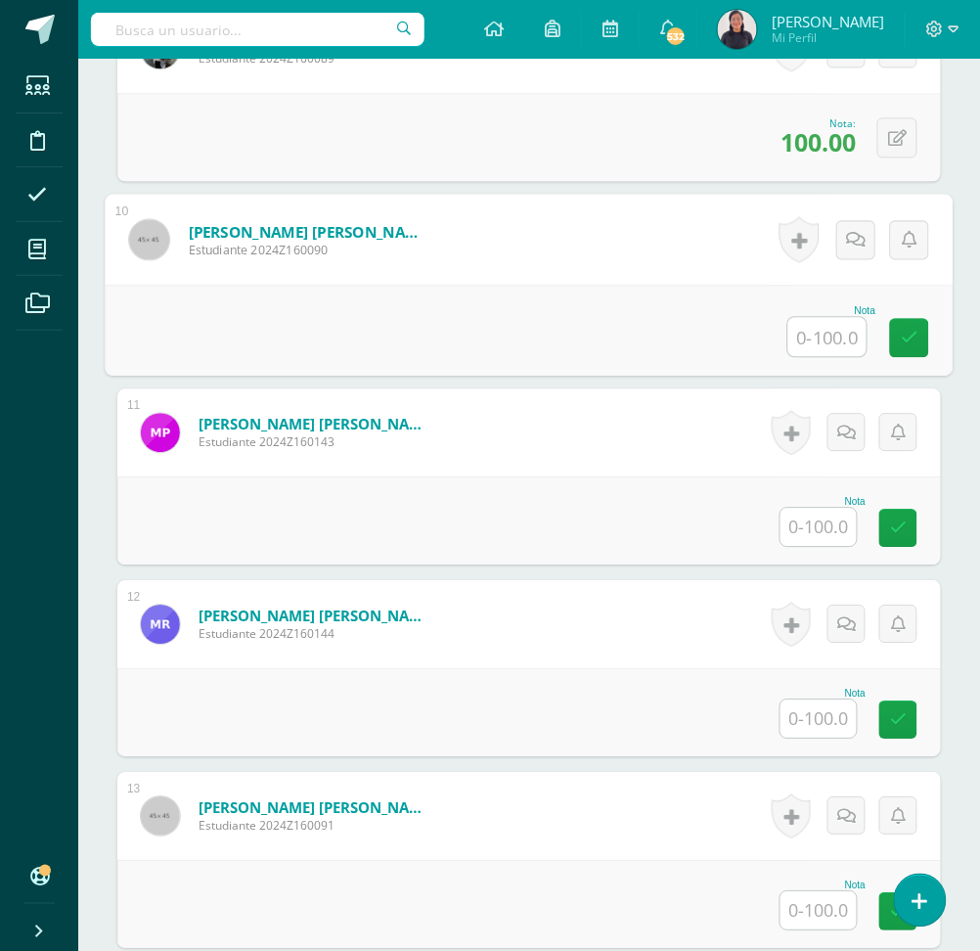
scroll to position [2298, 0]
type input "100"
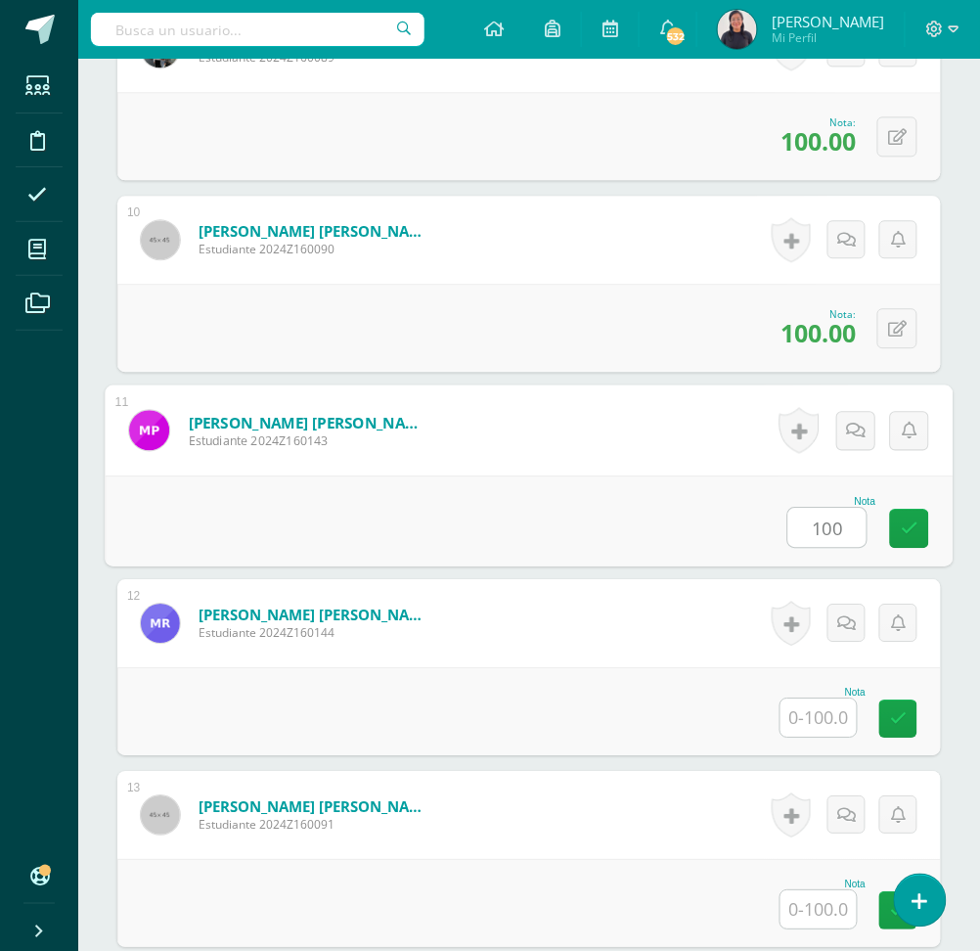
type input "100"
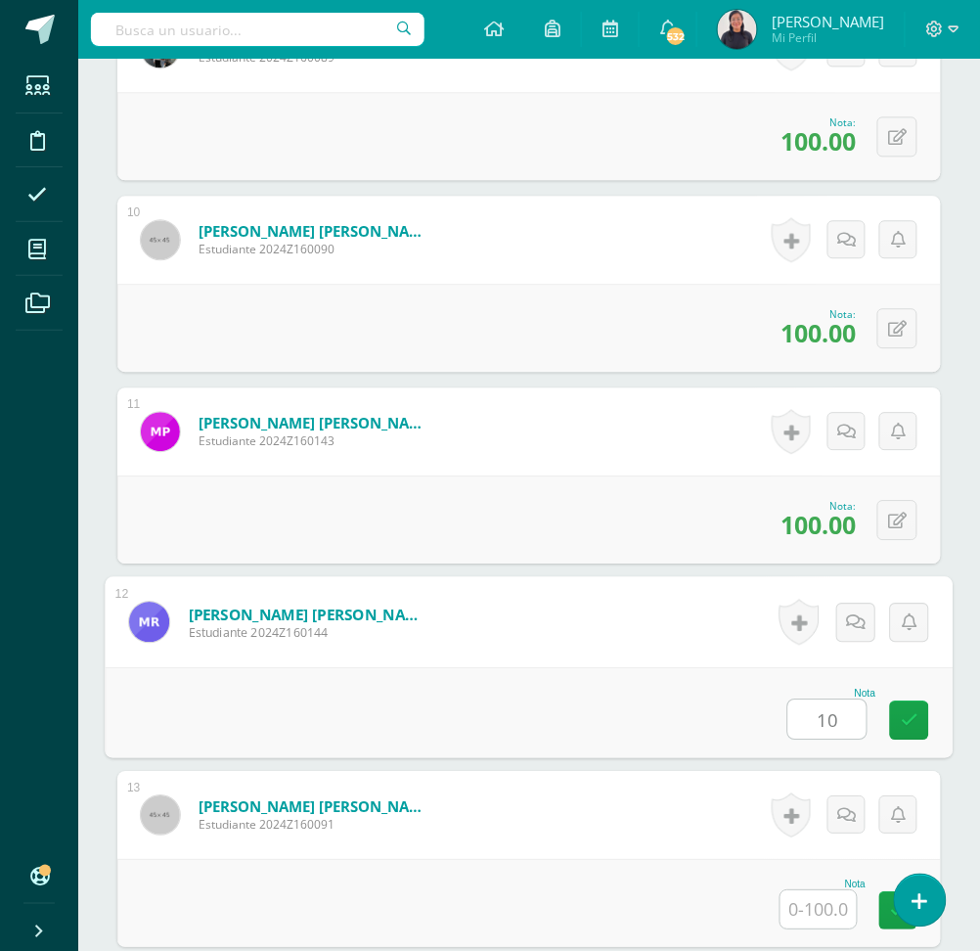
type input "1"
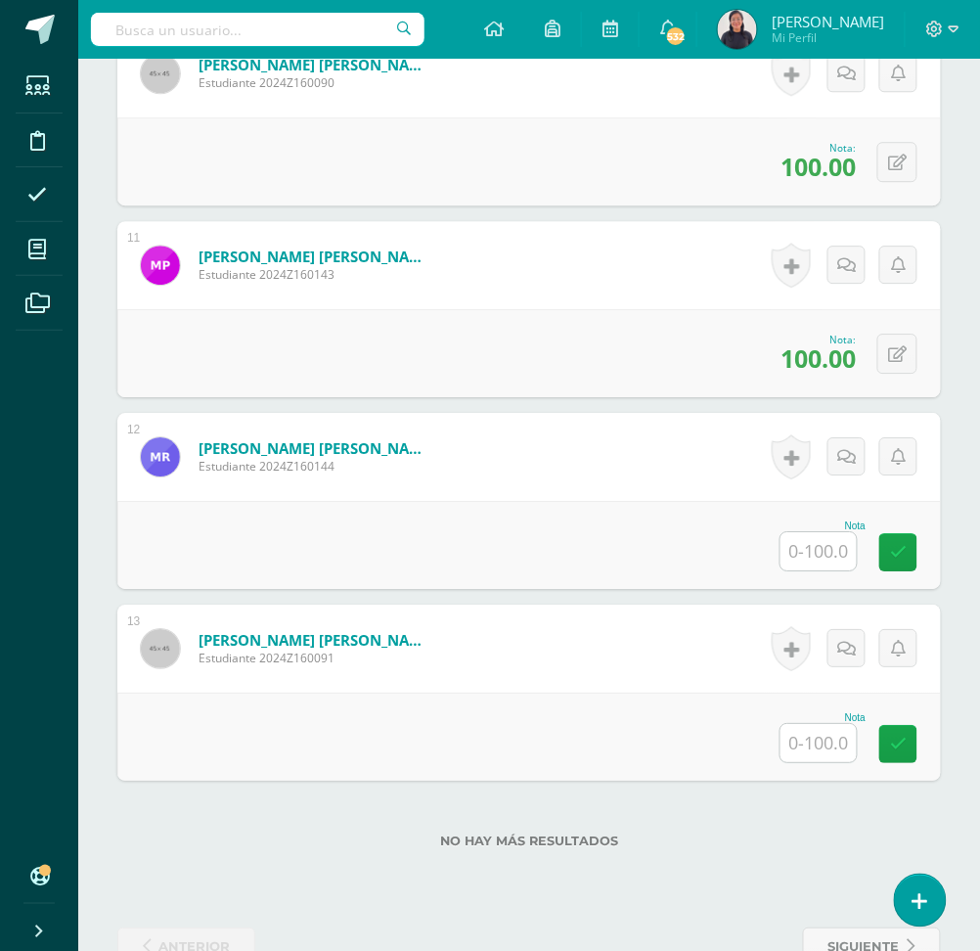
scroll to position [2492, 0]
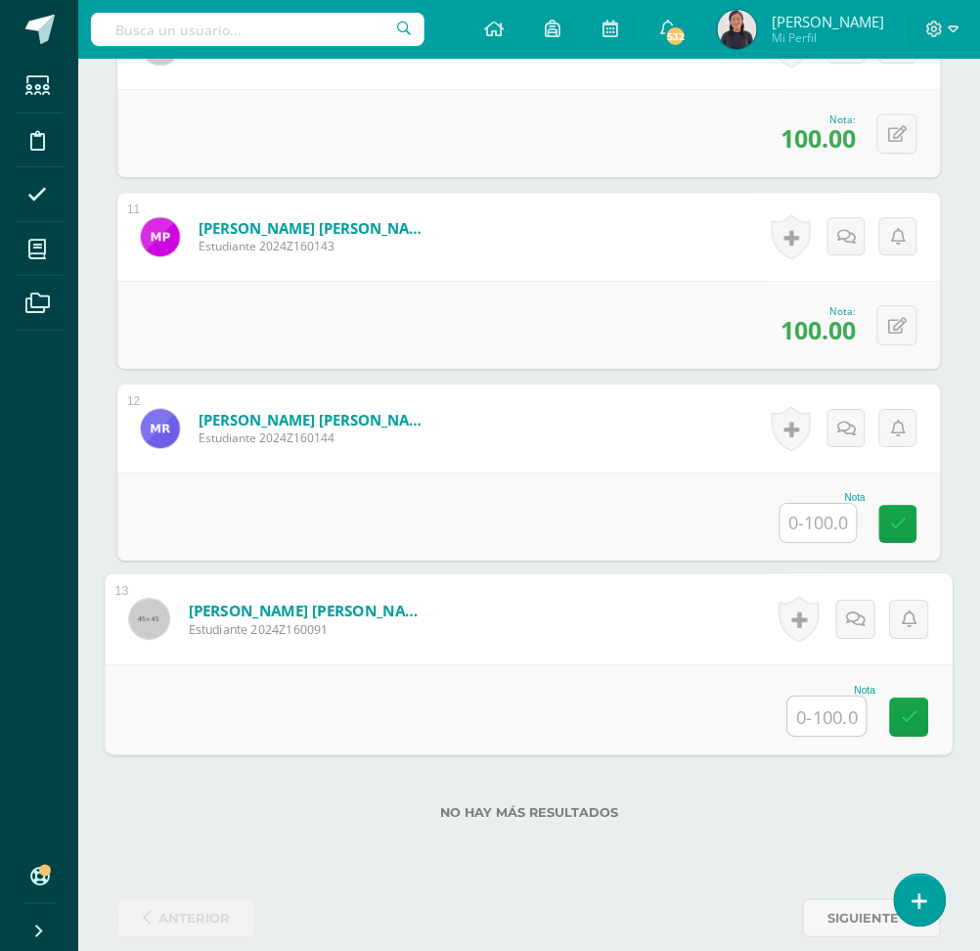
click at [839, 717] on input "text" at bounding box center [827, 715] width 78 height 39
type input "100"
